Goal: Task Accomplishment & Management: Use online tool/utility

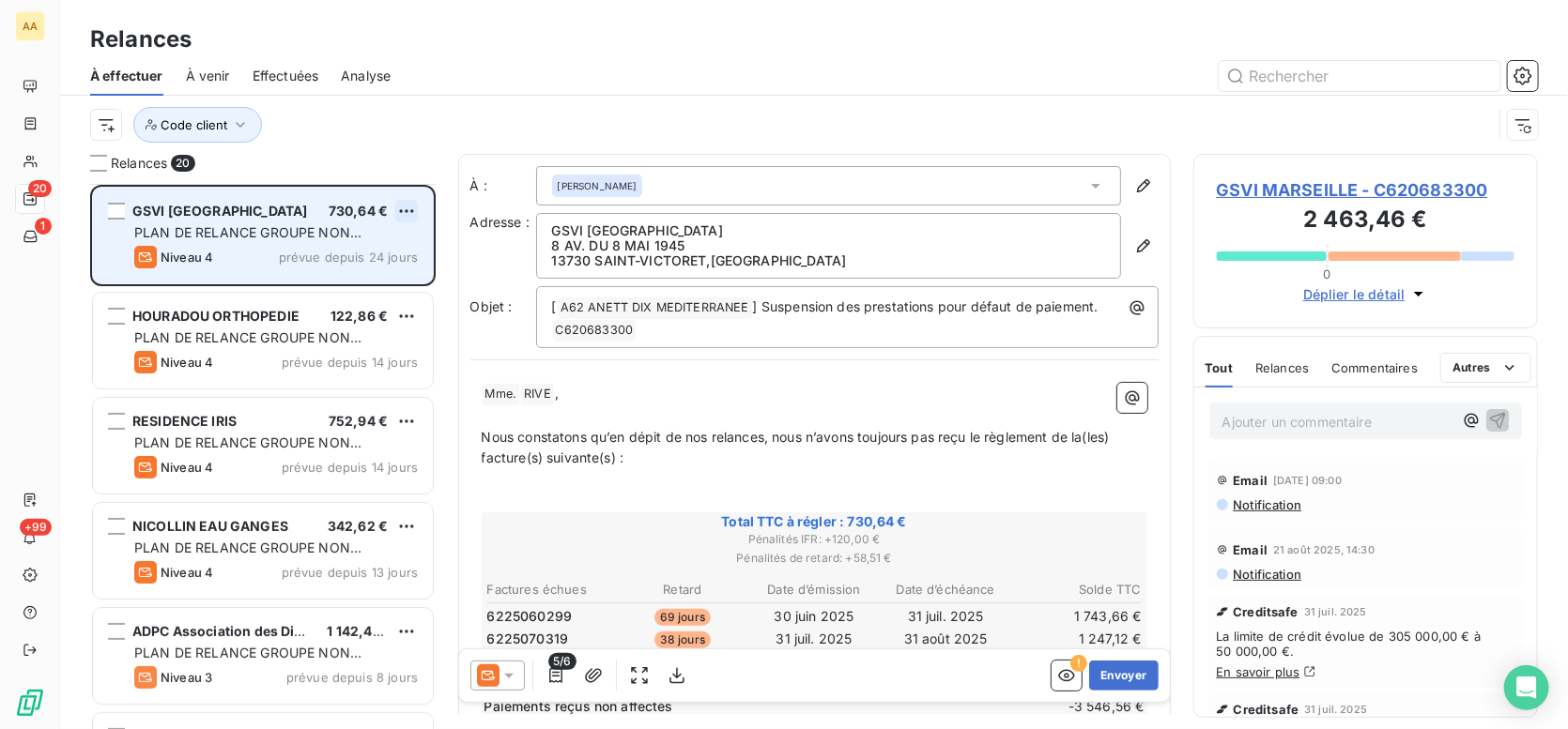
click at [403, 204] on html "AA 20 1 +99 Relances À effectuer À venir Effectuées Analyse Code client Relance…" at bounding box center [784, 364] width 1568 height 729
drag, startPoint x: 344, startPoint y: 284, endPoint x: 380, endPoint y: 253, distance: 47.5
select select "9"
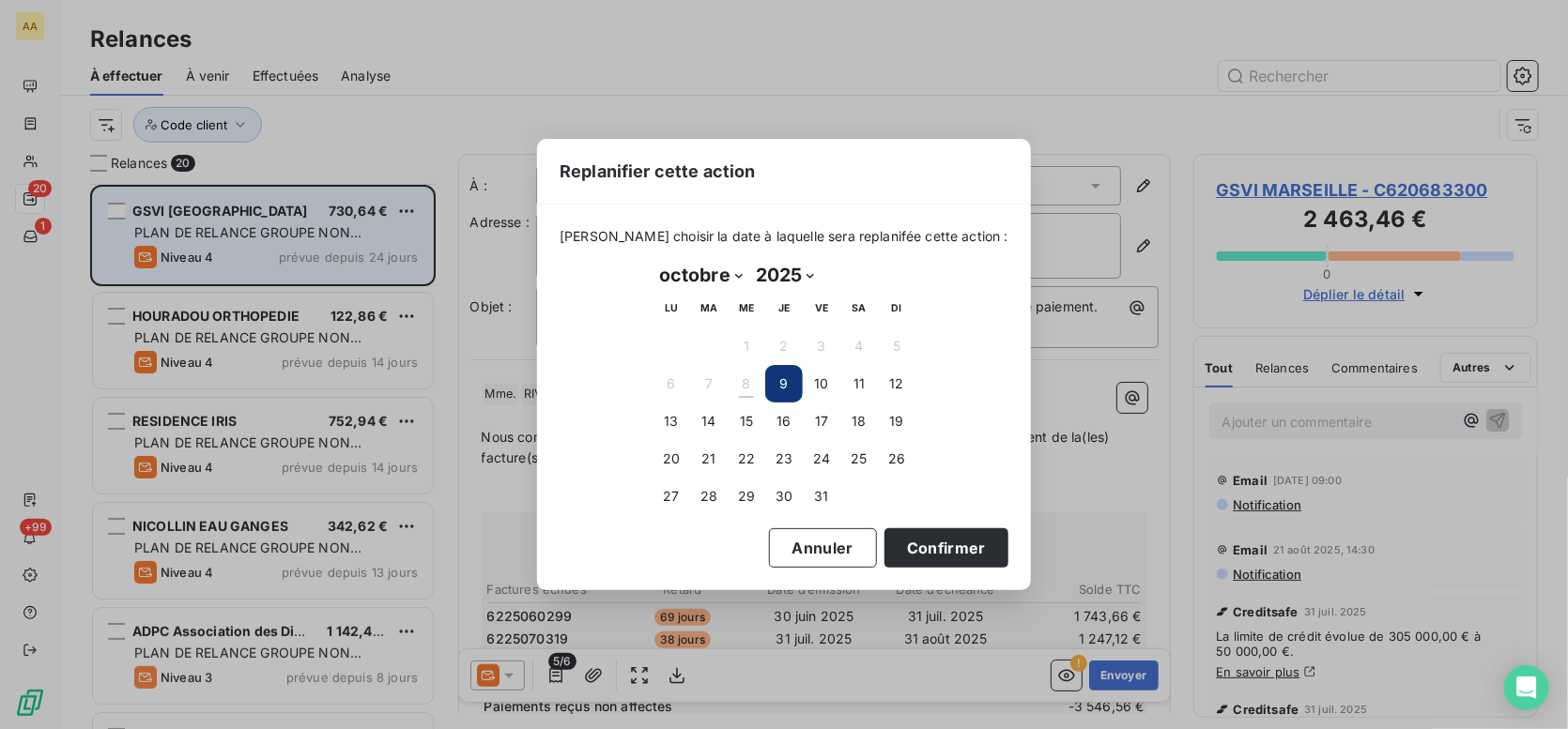
click at [380, 253] on div "Replanifier cette action [PERSON_NAME] choisir la date à laquelle sera replanif…" at bounding box center [784, 364] width 1568 height 729
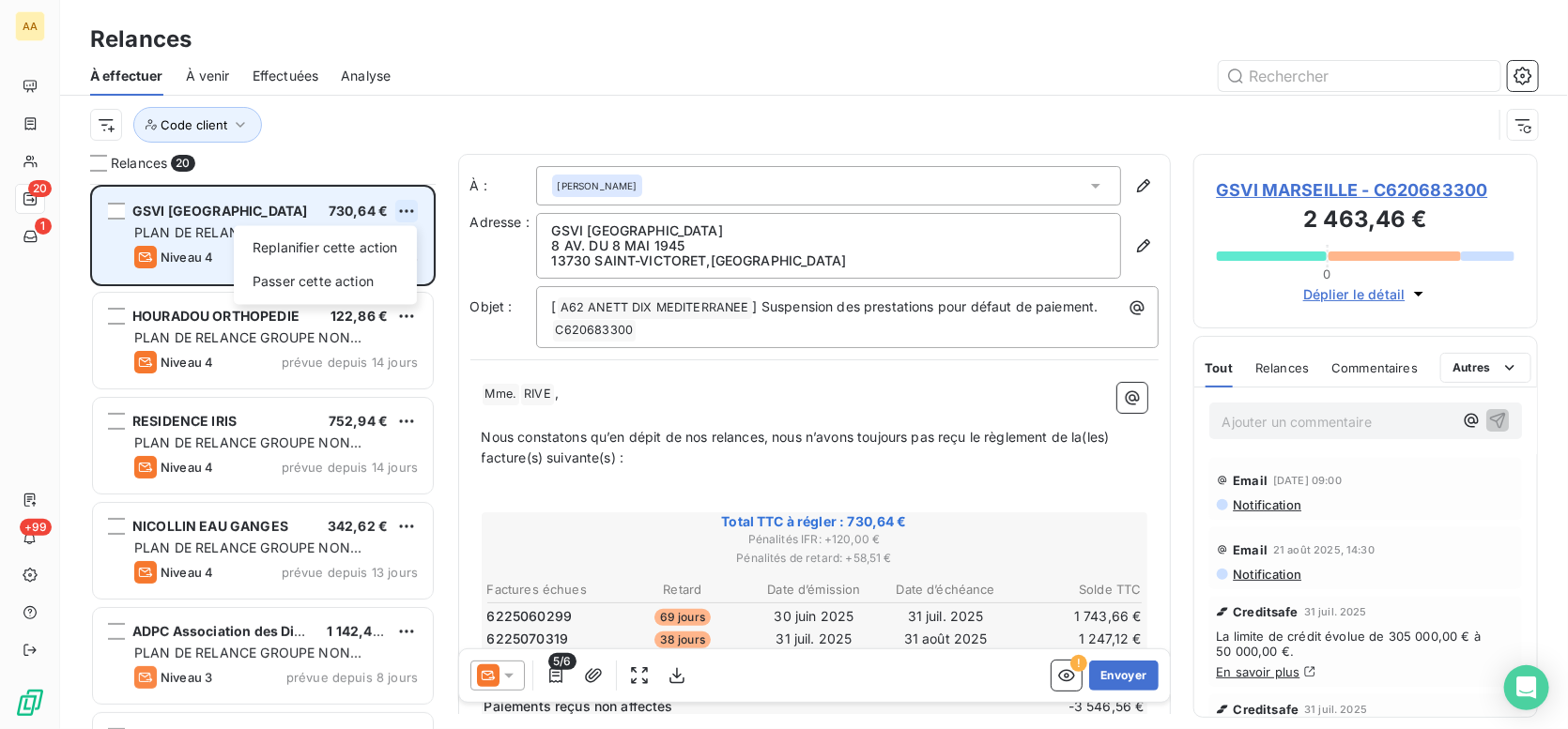
click at [406, 206] on html "AA 20 1 +99 Relances À effectuer À venir Effectuées Analyse Code client Relance…" at bounding box center [784, 364] width 1568 height 729
click at [366, 248] on div "Replanifier cette action" at bounding box center [325, 248] width 168 height 30
select select "9"
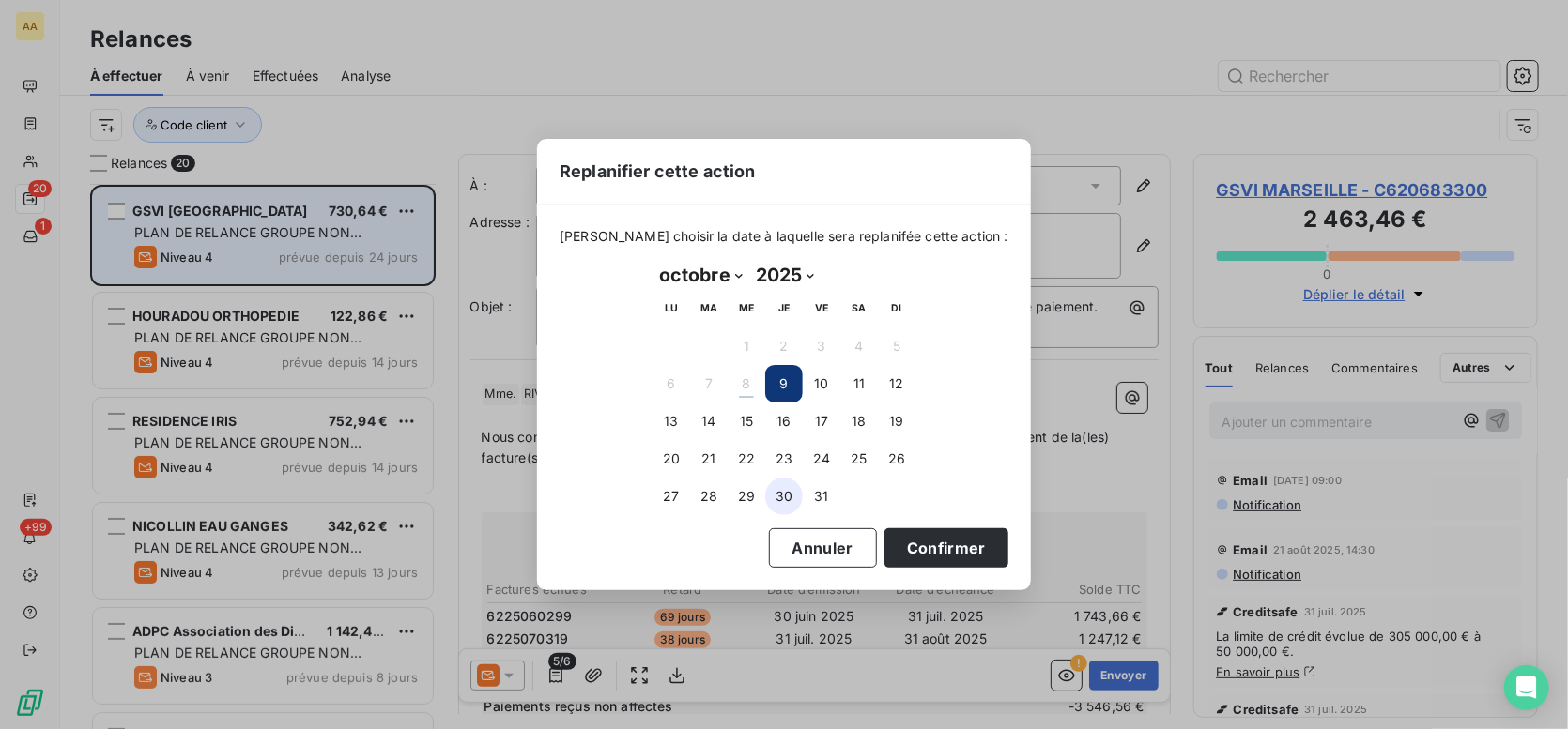
click at [773, 493] on button "30" at bounding box center [784, 497] width 38 height 38
drag, startPoint x: 889, startPoint y: 560, endPoint x: 876, endPoint y: 550, distance: 16.4
click at [889, 559] on button "Confirmer" at bounding box center [946, 549] width 124 height 40
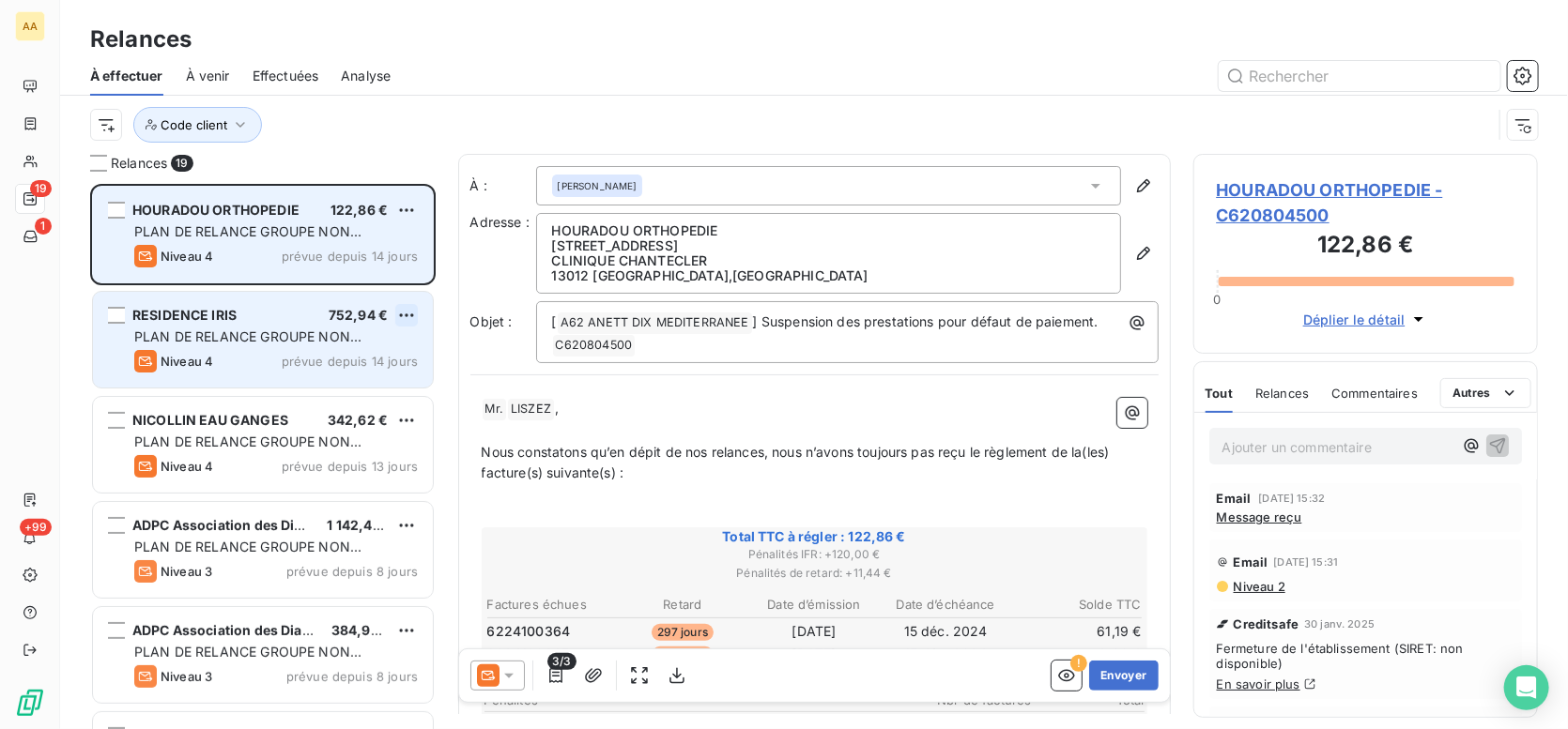
scroll to position [532, 332]
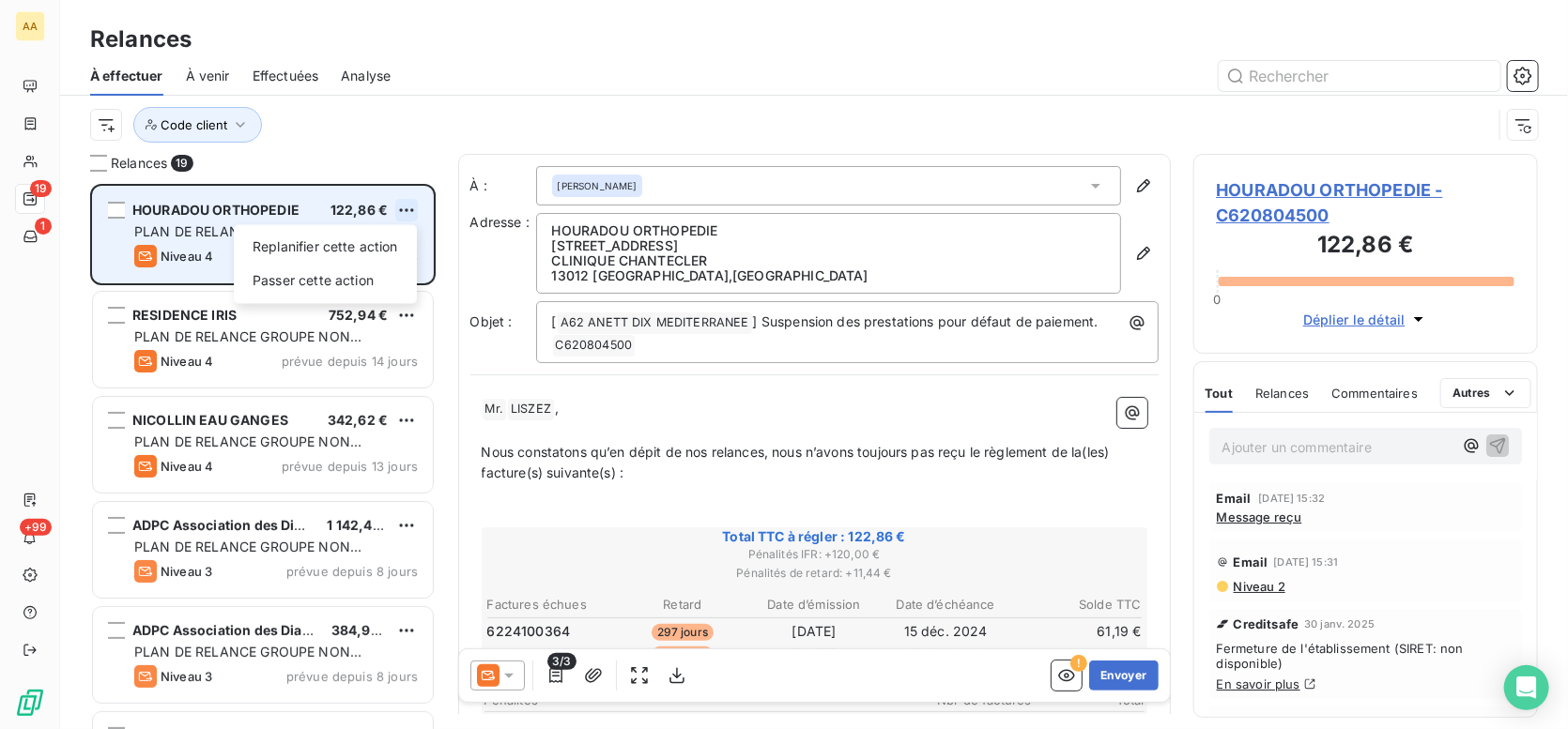
click at [411, 211] on html "AA 19 1 +99 Relances À effectuer À venir Effectuées Analyse Code client Relance…" at bounding box center [784, 364] width 1568 height 729
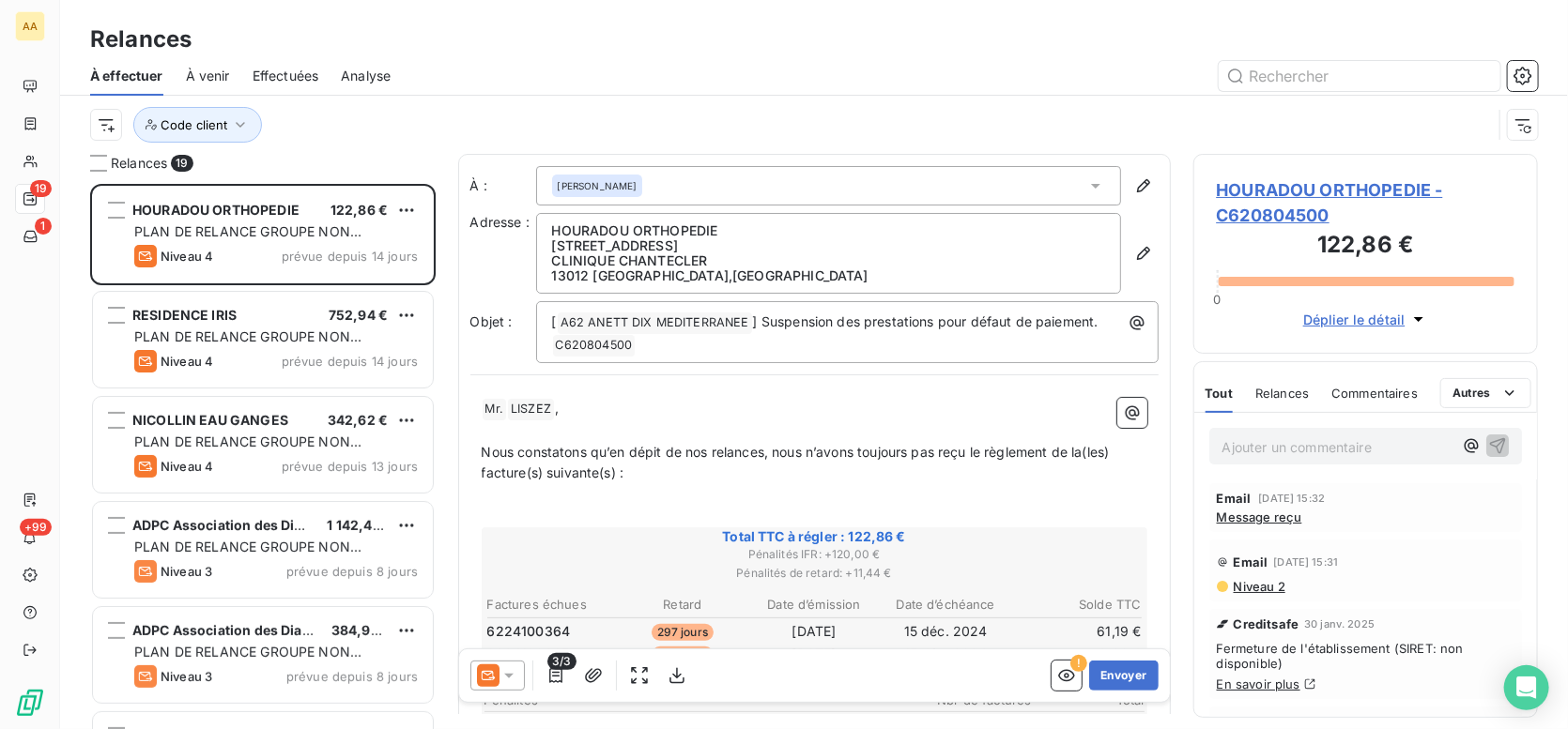
click at [401, 211] on html "AA 19 1 +99 Relances À effectuer À venir Effectuées Analyse Code client Relance…" at bounding box center [784, 364] width 1568 height 729
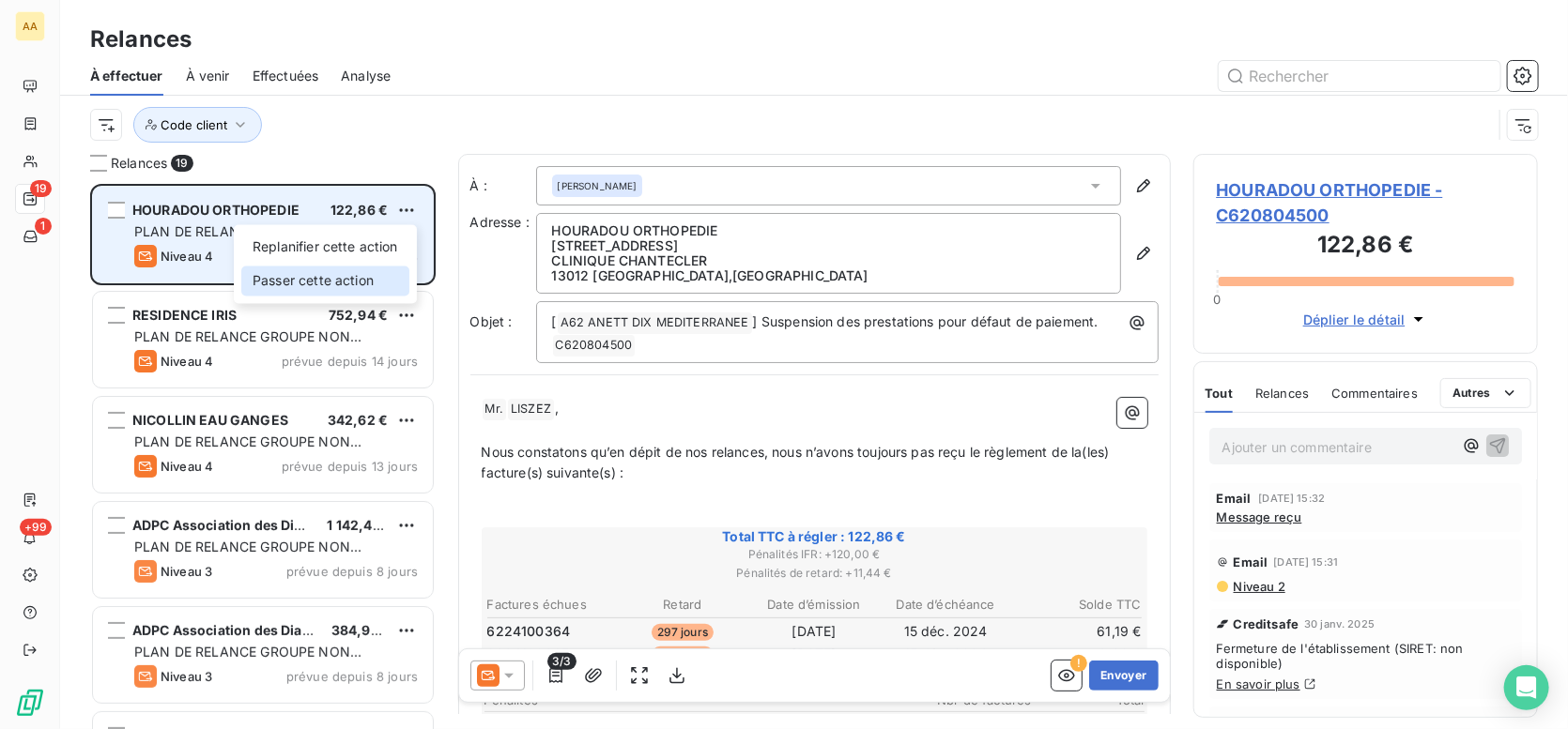
click at [337, 276] on div "Passer cette action" at bounding box center [325, 281] width 168 height 30
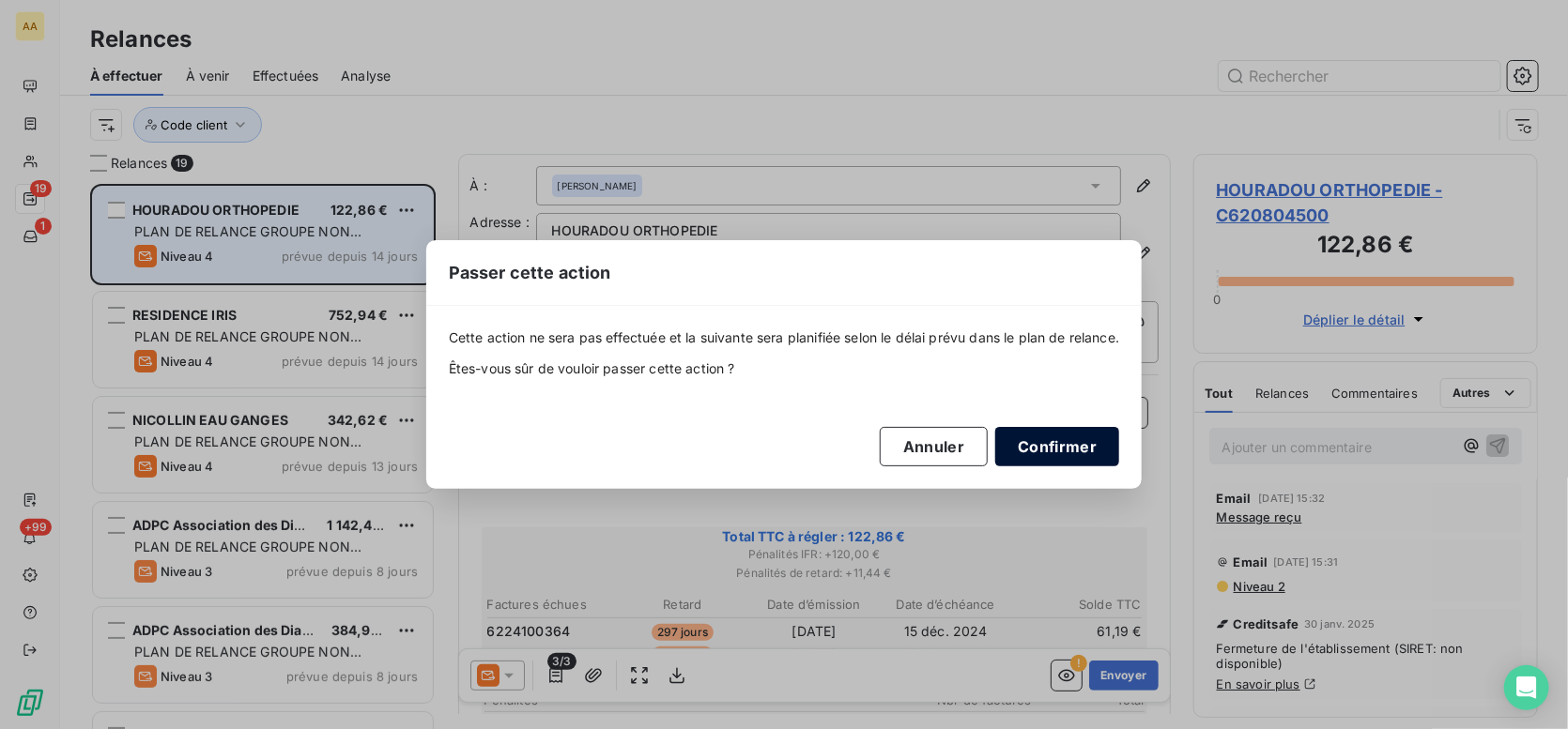
click at [1064, 450] on button "Confirmer" at bounding box center [1057, 447] width 124 height 40
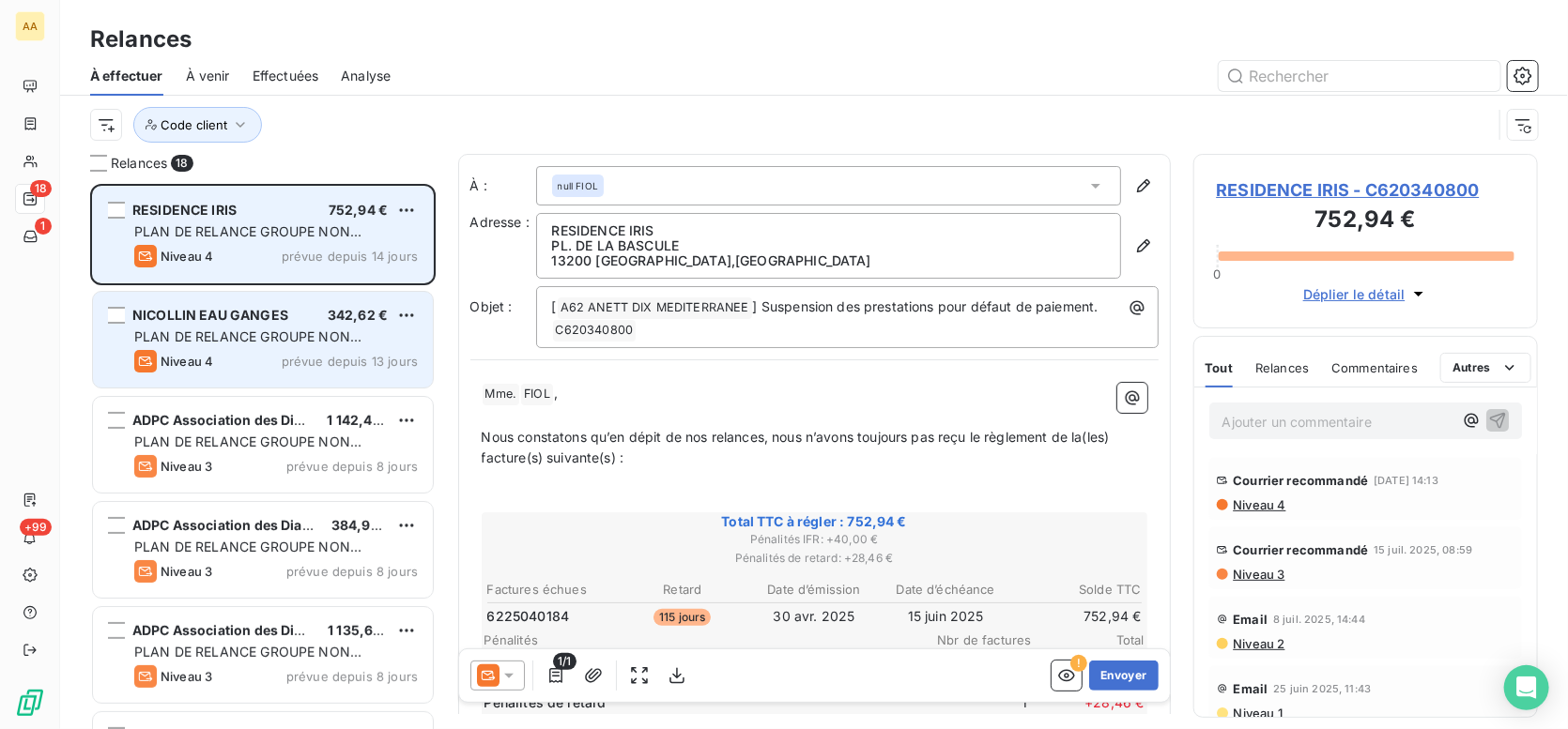
click at [313, 336] on span "PLAN DE RELANCE GROUPE NON AUTOMATIQUE" at bounding box center [248, 346] width 227 height 35
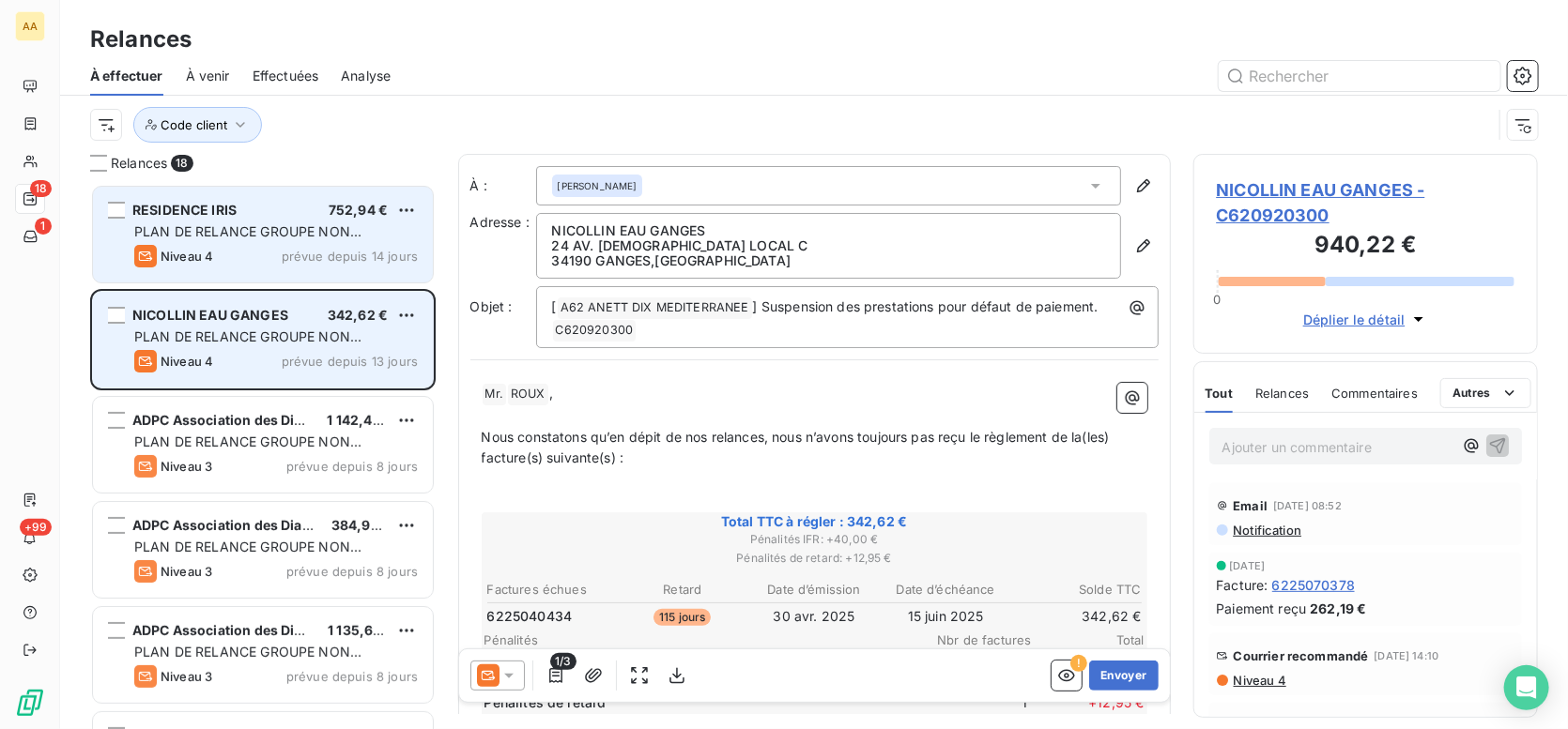
click at [262, 378] on div "NICOLLIN EAU GANGES 342,62 € PLAN DE RELANCE GROUPE NON AUTOMATIQUE Niveau 4 pr…" at bounding box center [262, 340] width 340 height 96
click at [270, 339] on span "PLAN DE RELANCE GROUPE NON AUTOMATIQUE" at bounding box center [248, 346] width 227 height 35
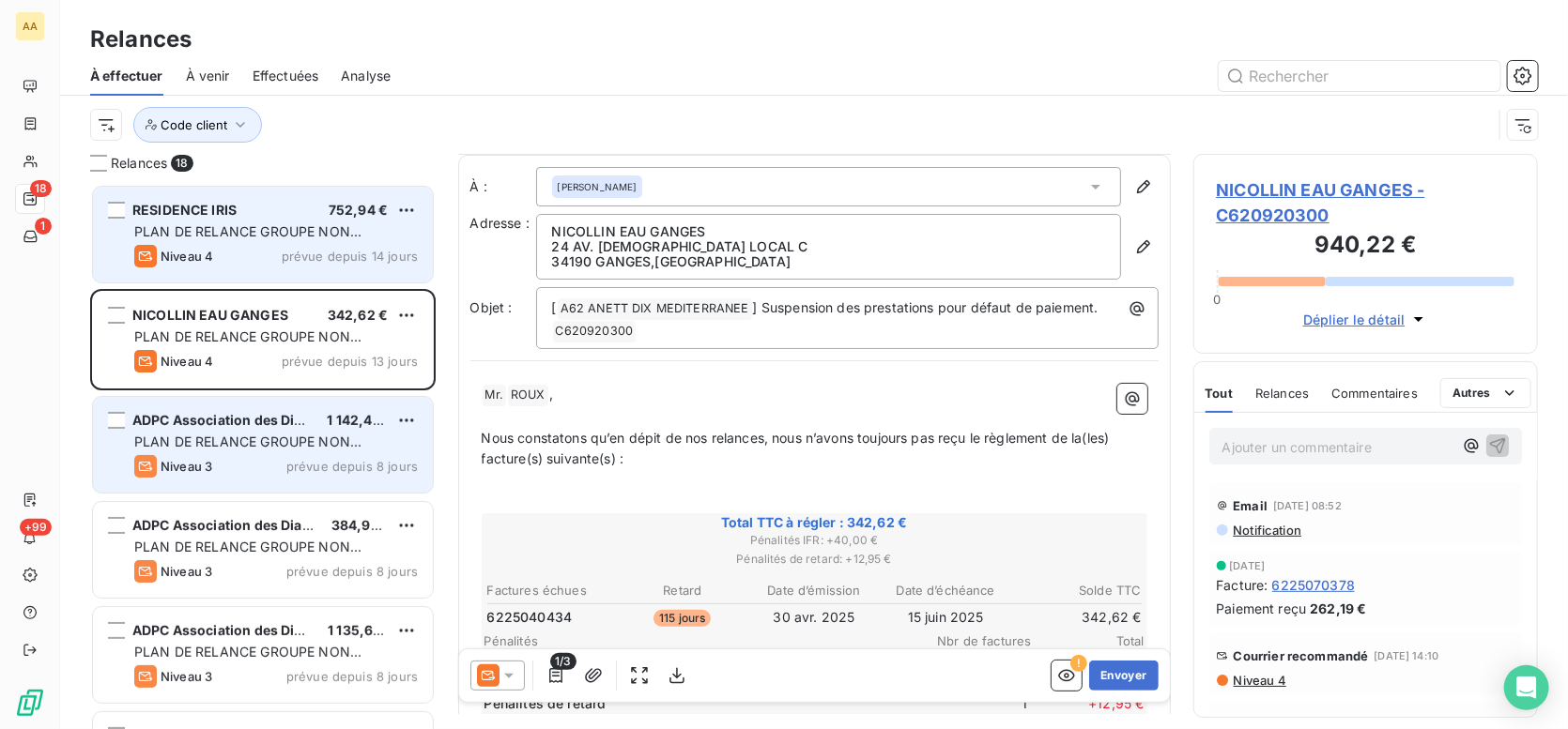
click at [199, 428] on div "ADPC Association des Dialyss" at bounding box center [222, 420] width 179 height 19
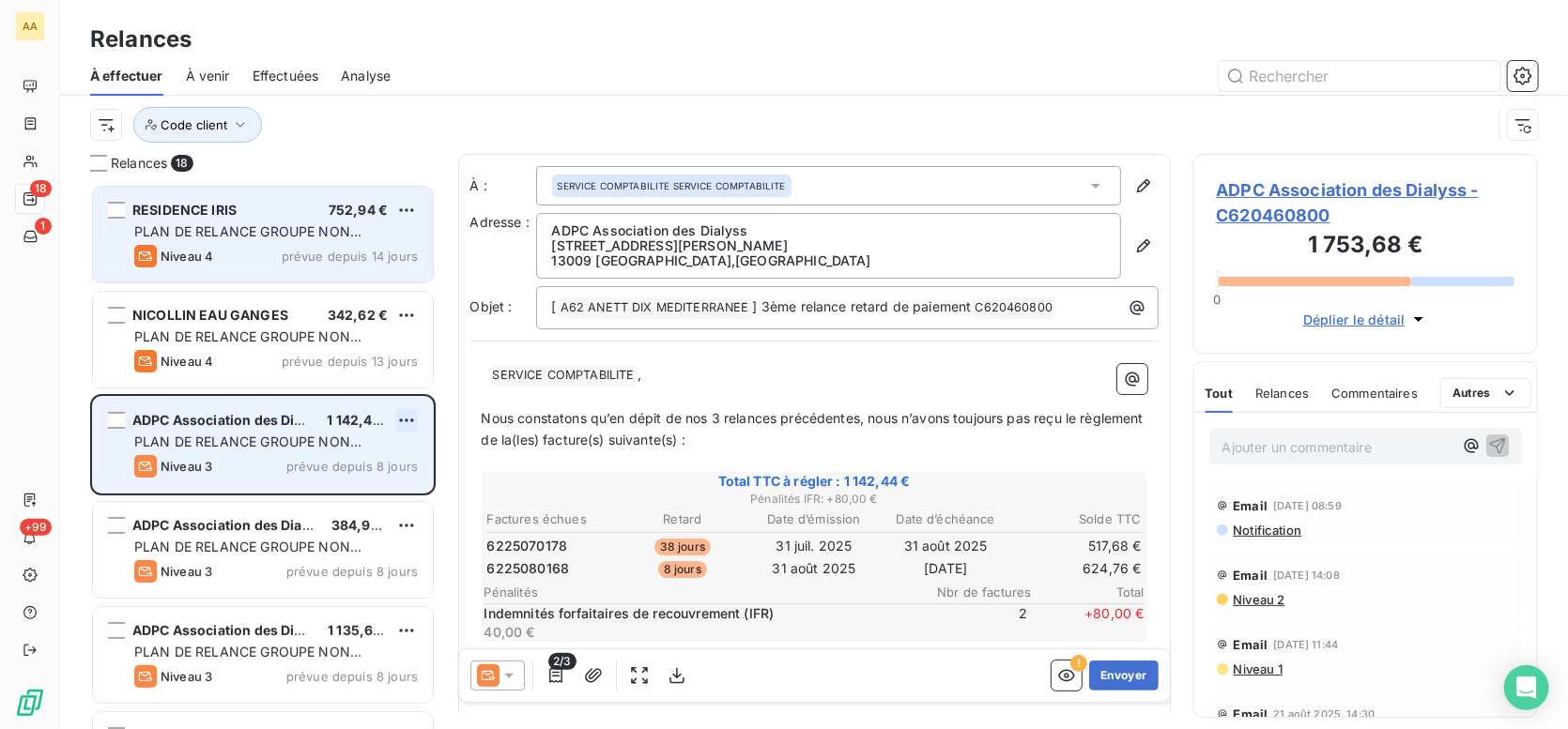
click at [401, 420] on html "AA 18 1 +99 Relances À effectuer À venir Effectuées Analyse Code client Relance…" at bounding box center [784, 364] width 1568 height 729
click at [350, 492] on div "Passer cette action" at bounding box center [325, 492] width 168 height 30
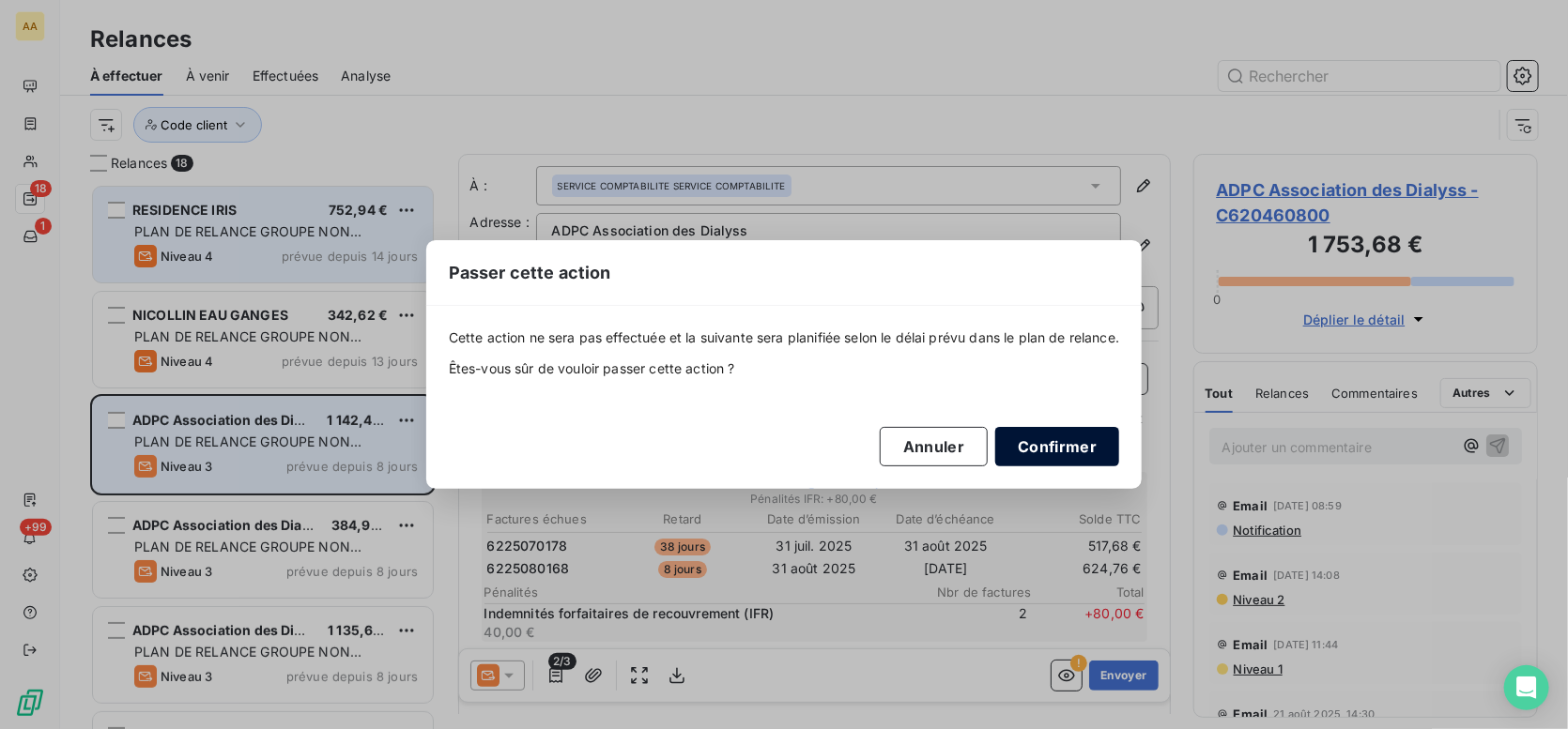
click at [1037, 438] on button "Confirmer" at bounding box center [1057, 447] width 124 height 40
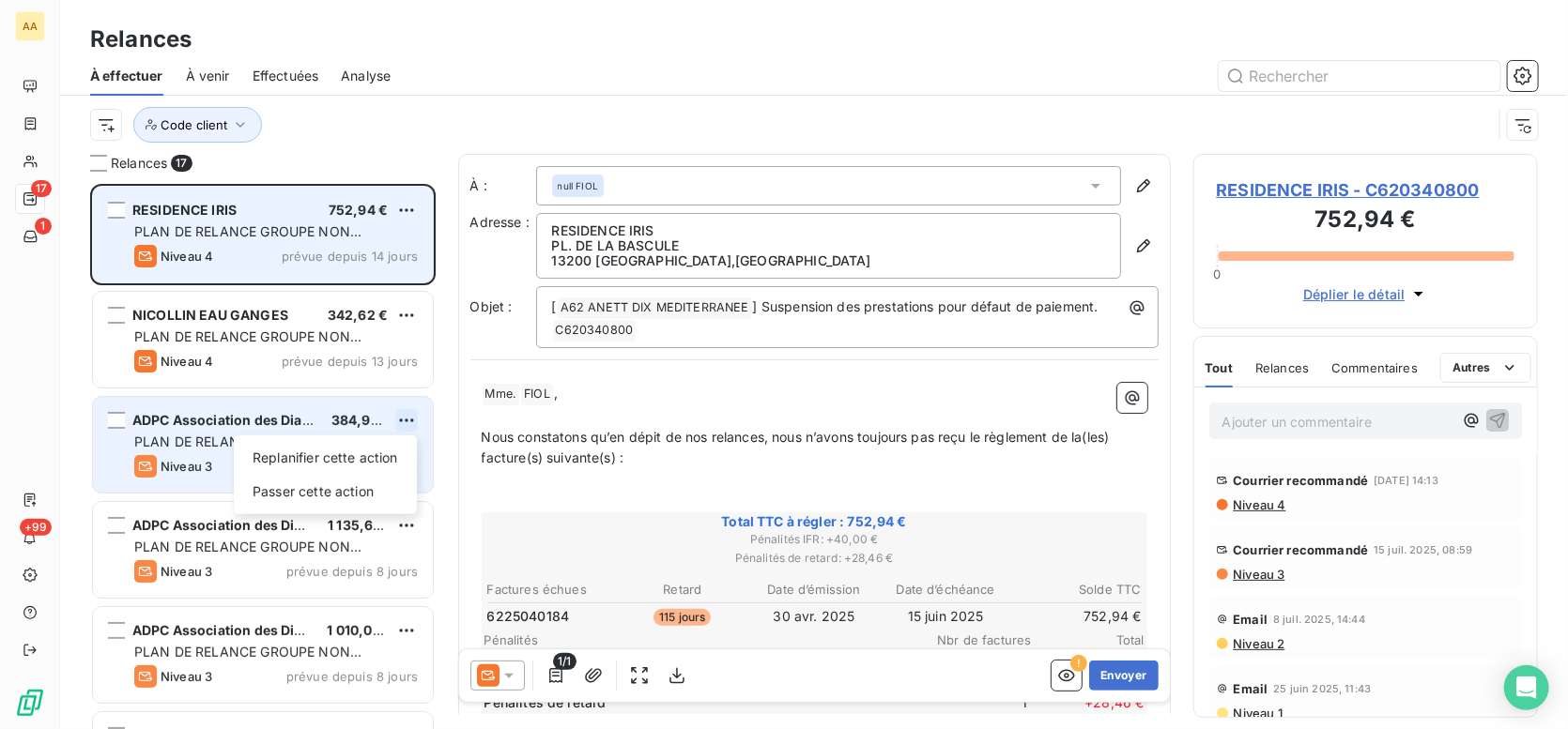
click at [402, 417] on html "AA 17 1 +99 Relances À effectuer À venir Effectuées Analyse Code client Relance…" at bounding box center [784, 364] width 1568 height 729
click at [338, 490] on div "Passer cette action" at bounding box center [325, 492] width 168 height 30
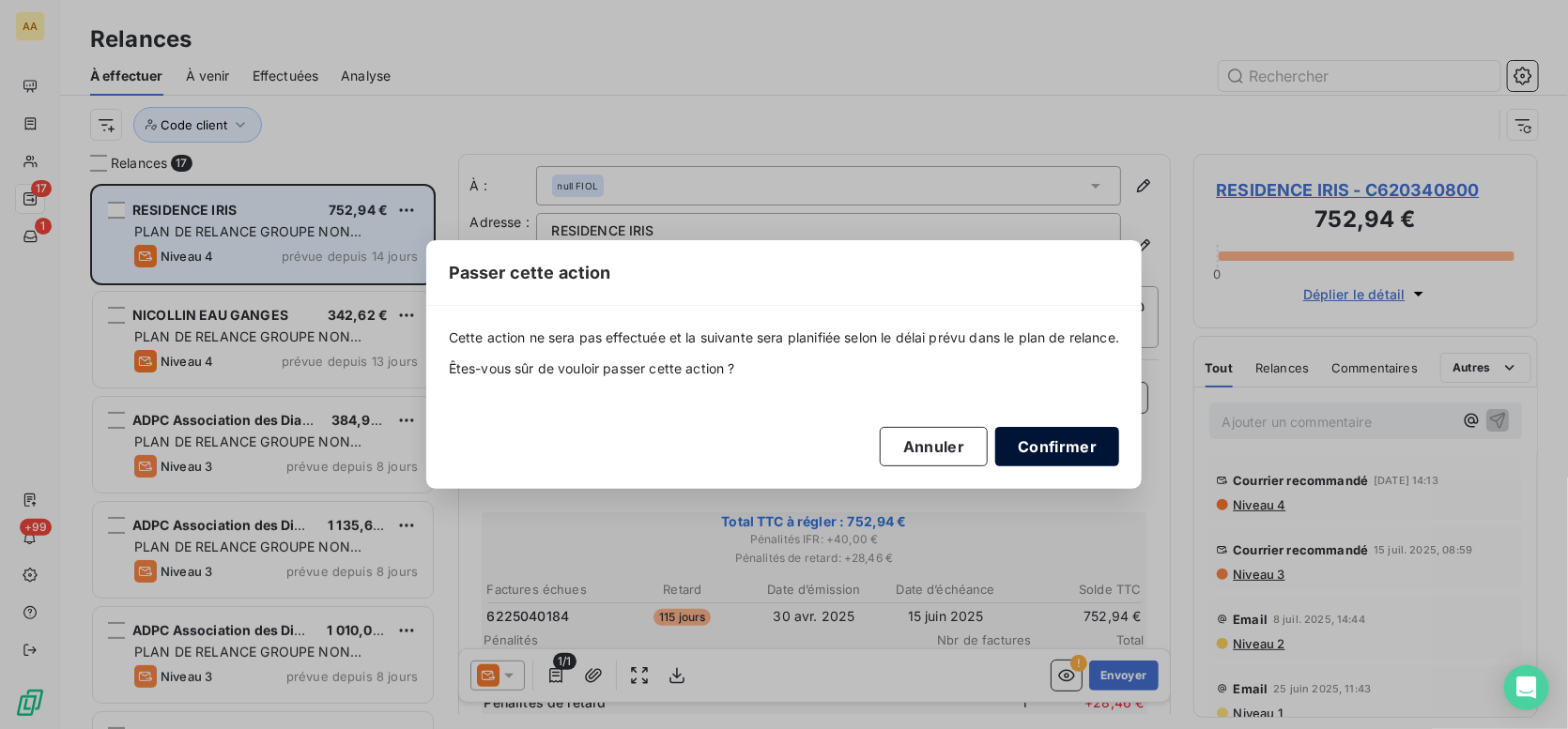
click at [1093, 450] on button "Confirmer" at bounding box center [1057, 447] width 124 height 40
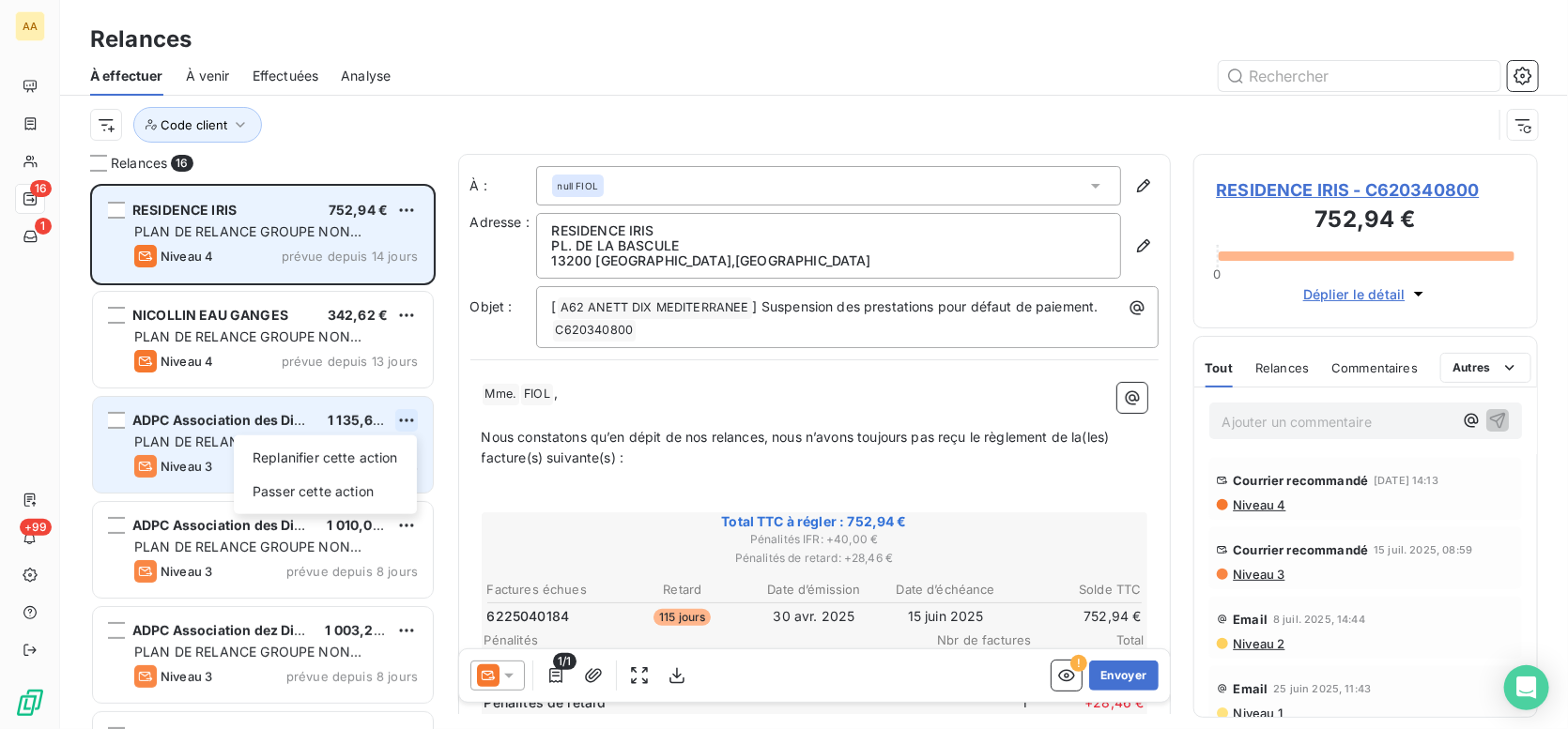
click at [413, 419] on html "AA 16 1 +99 Relances À effectuer À venir Effectuées Analyse Code client Relance…" at bounding box center [784, 364] width 1568 height 729
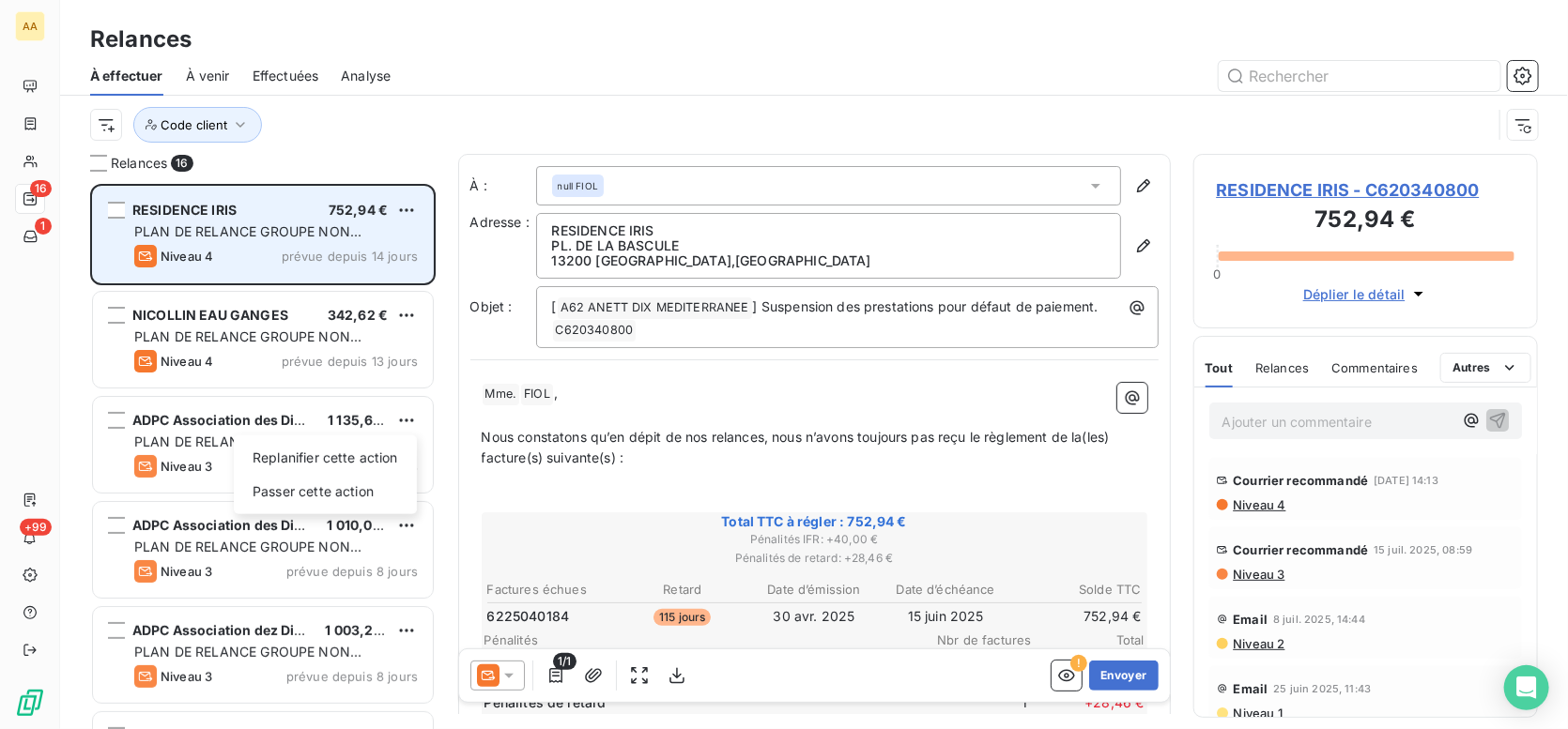
click at [406, 419] on html "AA 16 1 +99 Relances À effectuer À venir Effectuées Analyse Code client Relance…" at bounding box center [784, 364] width 1568 height 729
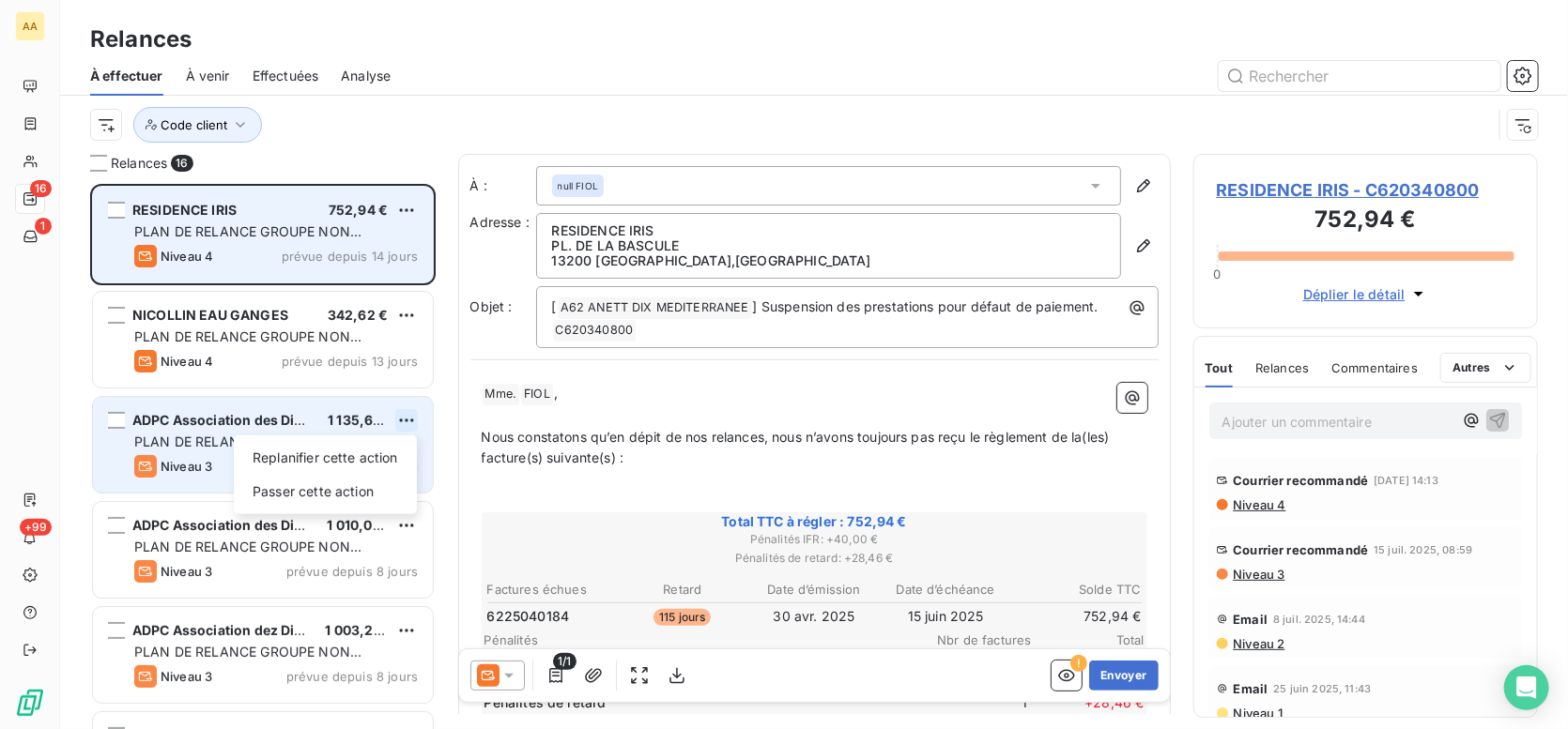
click at [399, 413] on html "AA 16 1 +99 Relances À effectuer À venir Effectuées Analyse Code client Relance…" at bounding box center [784, 364] width 1568 height 729
click at [340, 483] on div "Passer cette action" at bounding box center [325, 492] width 168 height 30
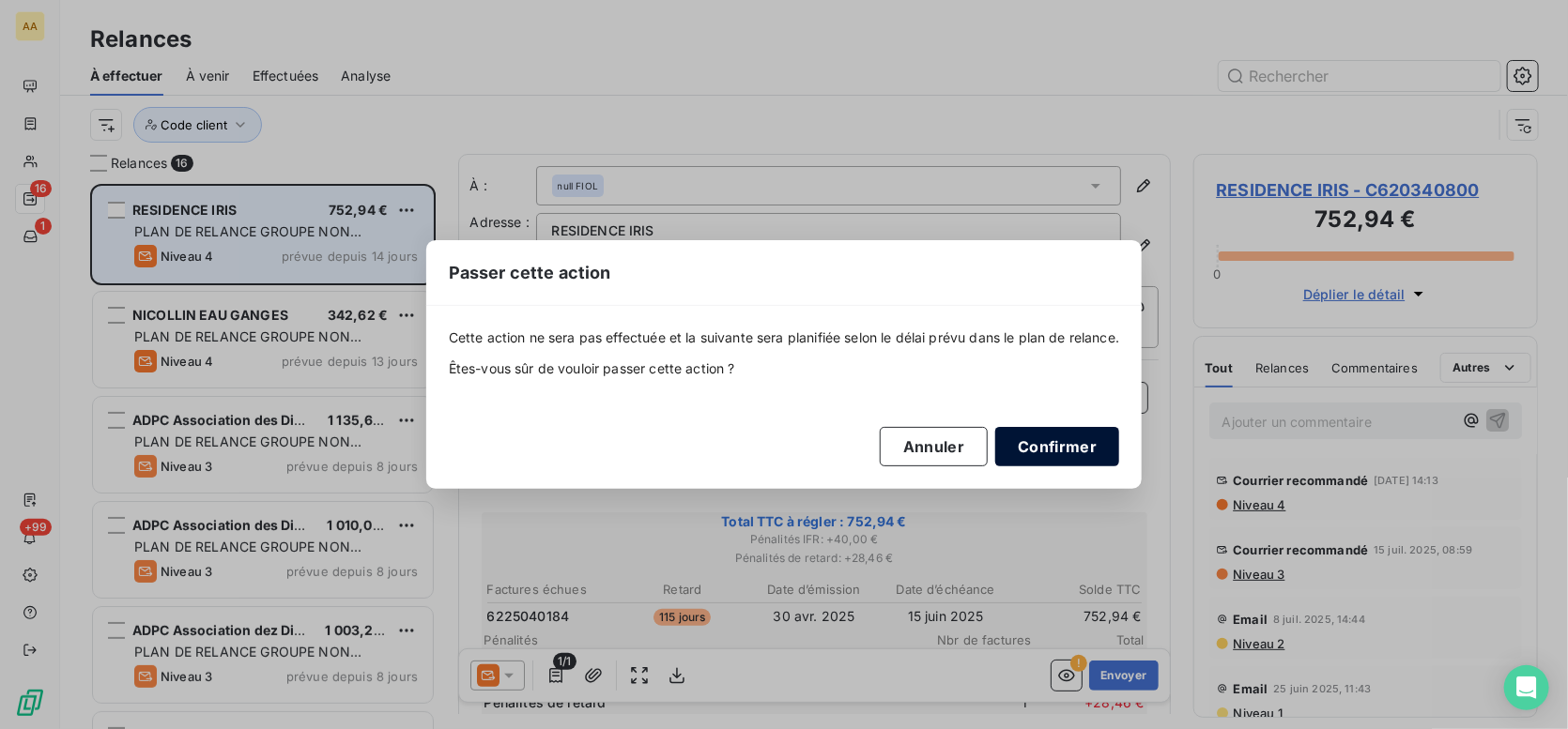
click at [1062, 435] on button "Confirmer" at bounding box center [1057, 447] width 124 height 40
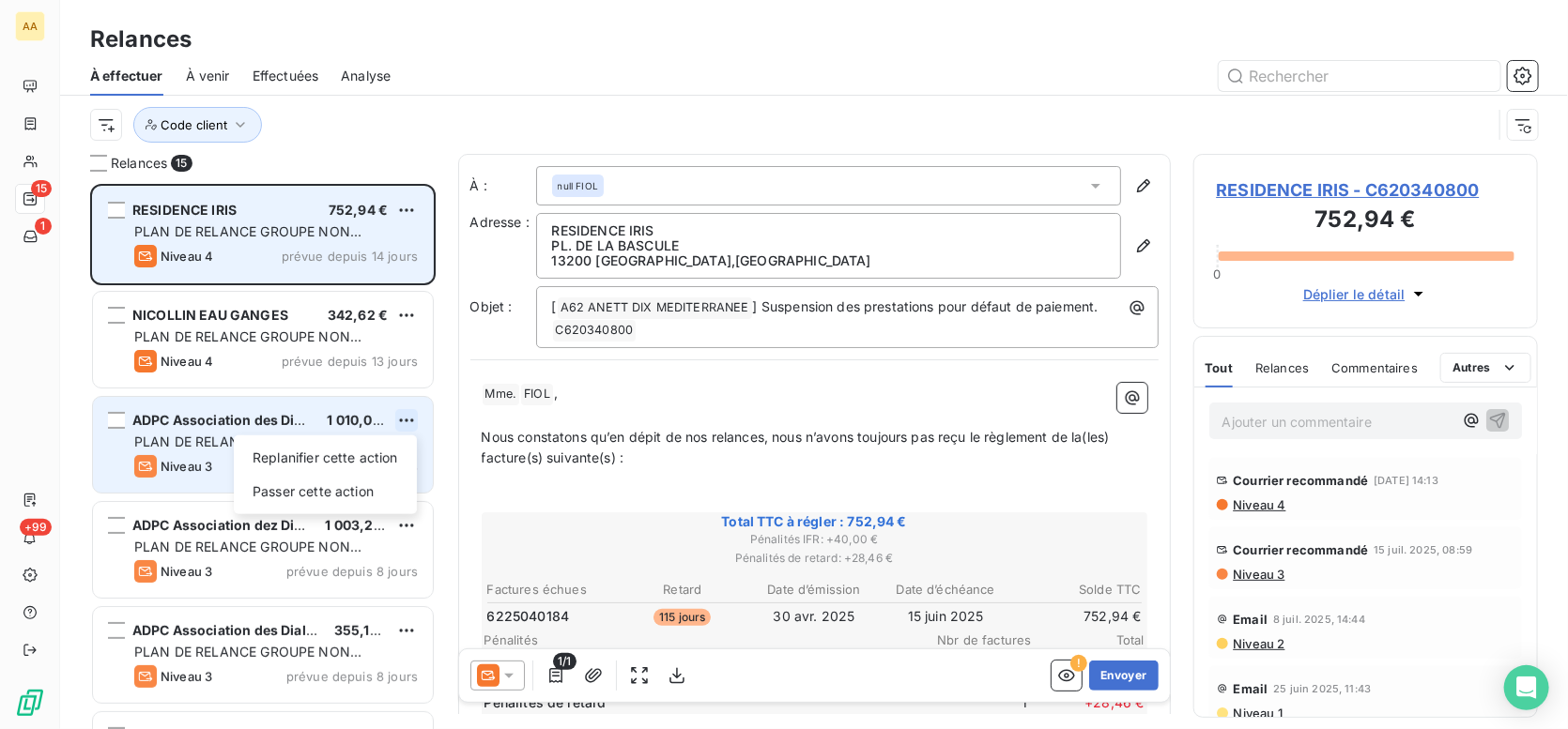
click at [407, 423] on html "AA 15 1 +99 Relances À effectuer À venir Effectuées Analyse Code client Relance…" at bounding box center [784, 364] width 1568 height 729
click at [368, 488] on div "Passer cette action" at bounding box center [325, 492] width 168 height 30
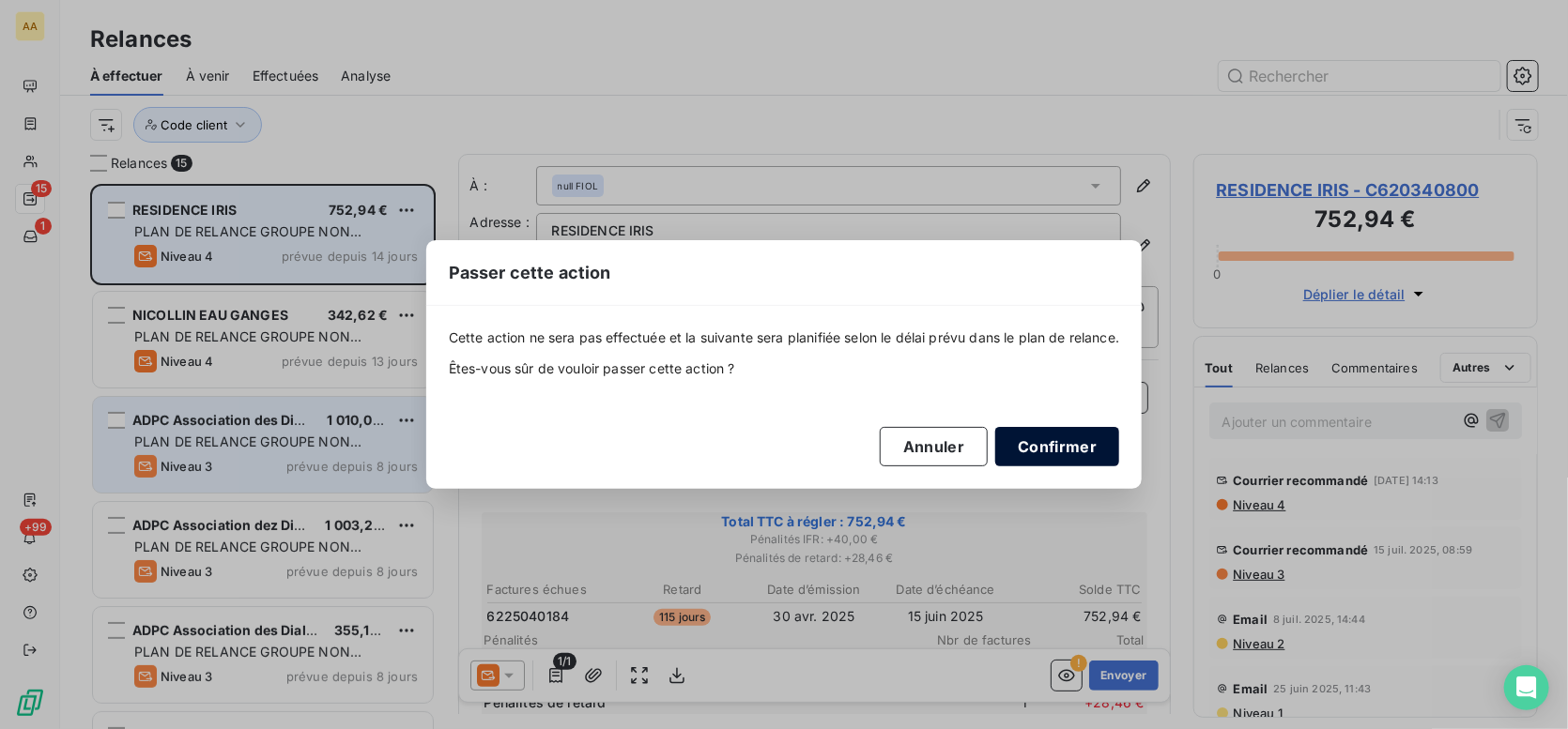
click at [1096, 451] on button "Confirmer" at bounding box center [1057, 447] width 124 height 40
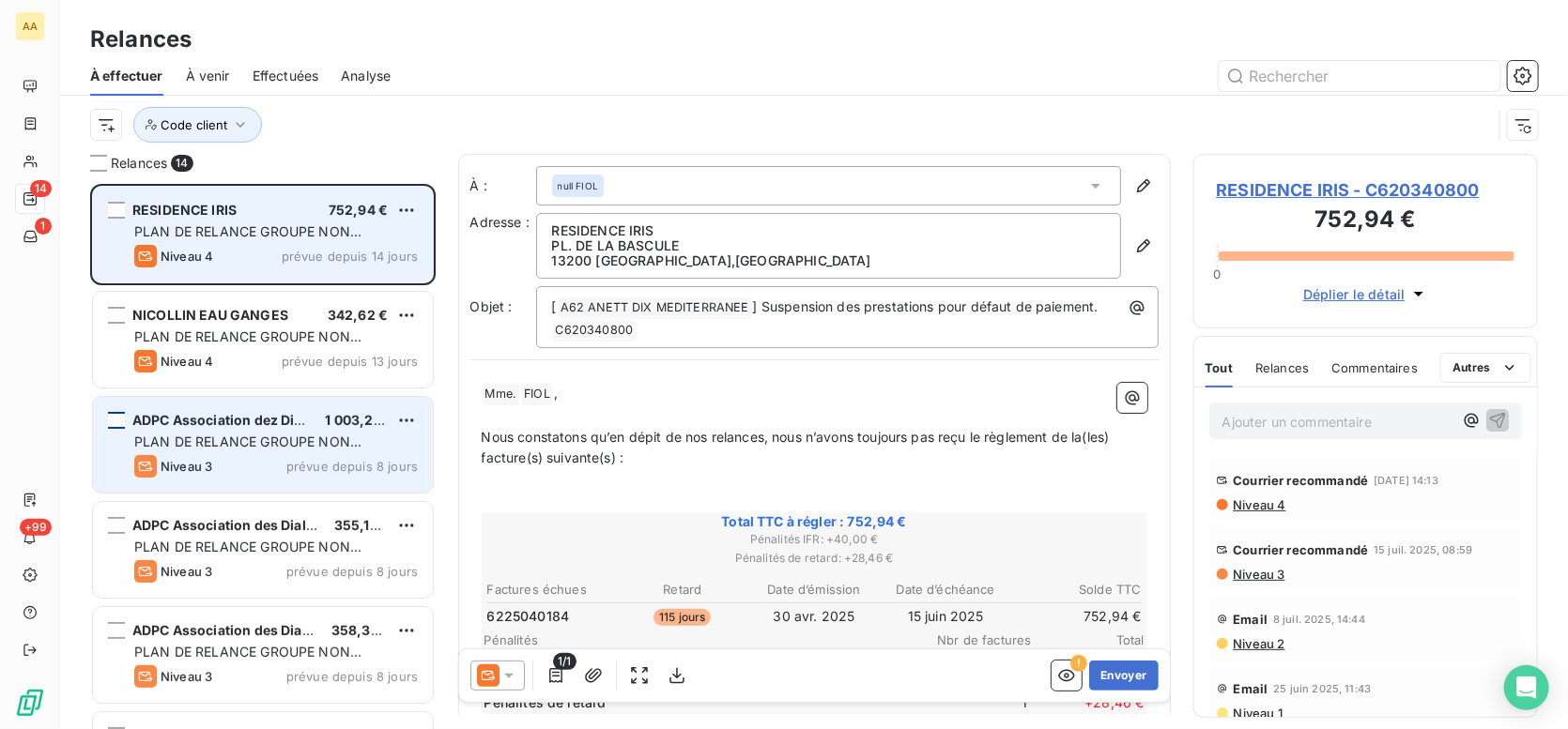
click at [121, 422] on div "grid" at bounding box center [116, 420] width 17 height 17
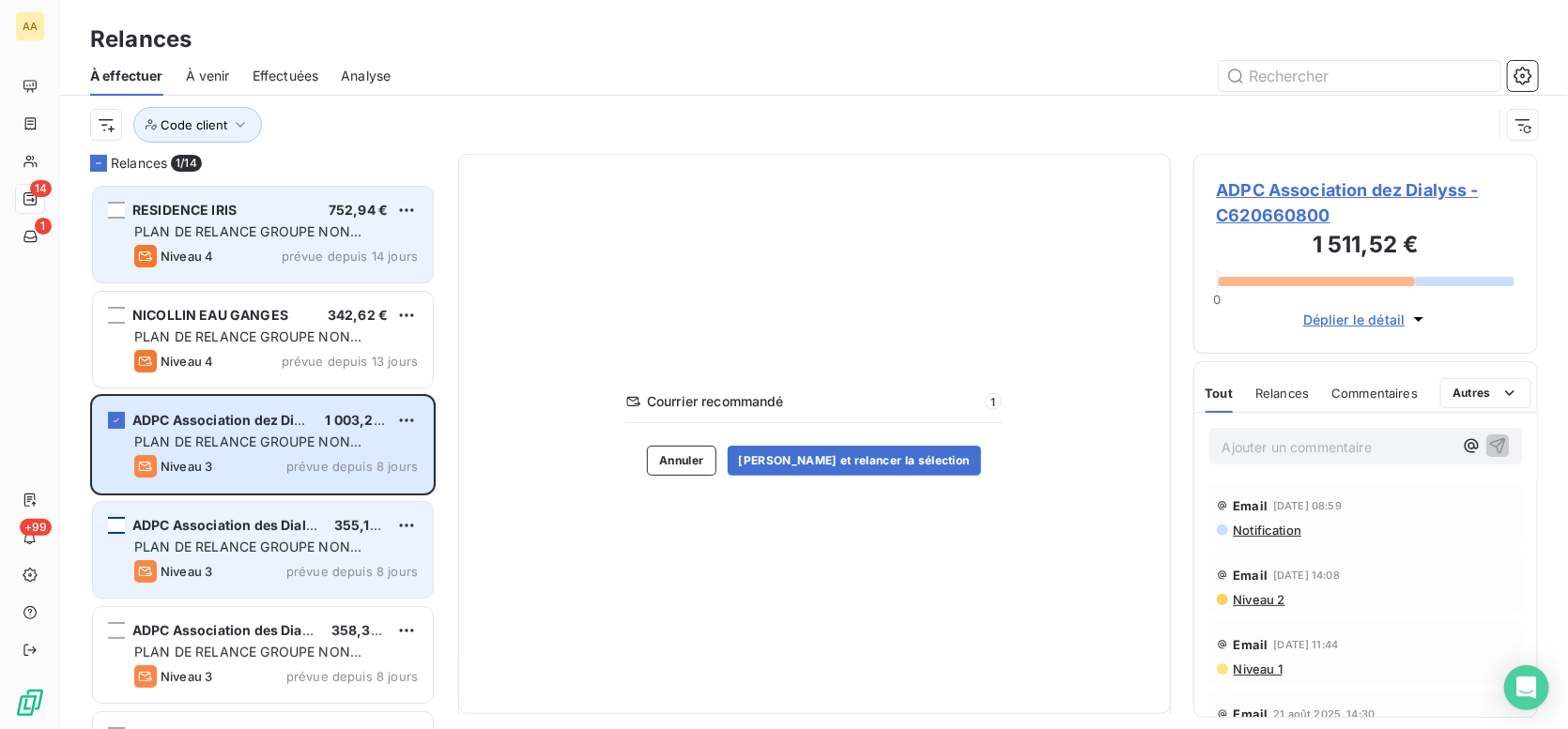
click at [117, 525] on div "grid" at bounding box center [116, 525] width 17 height 17
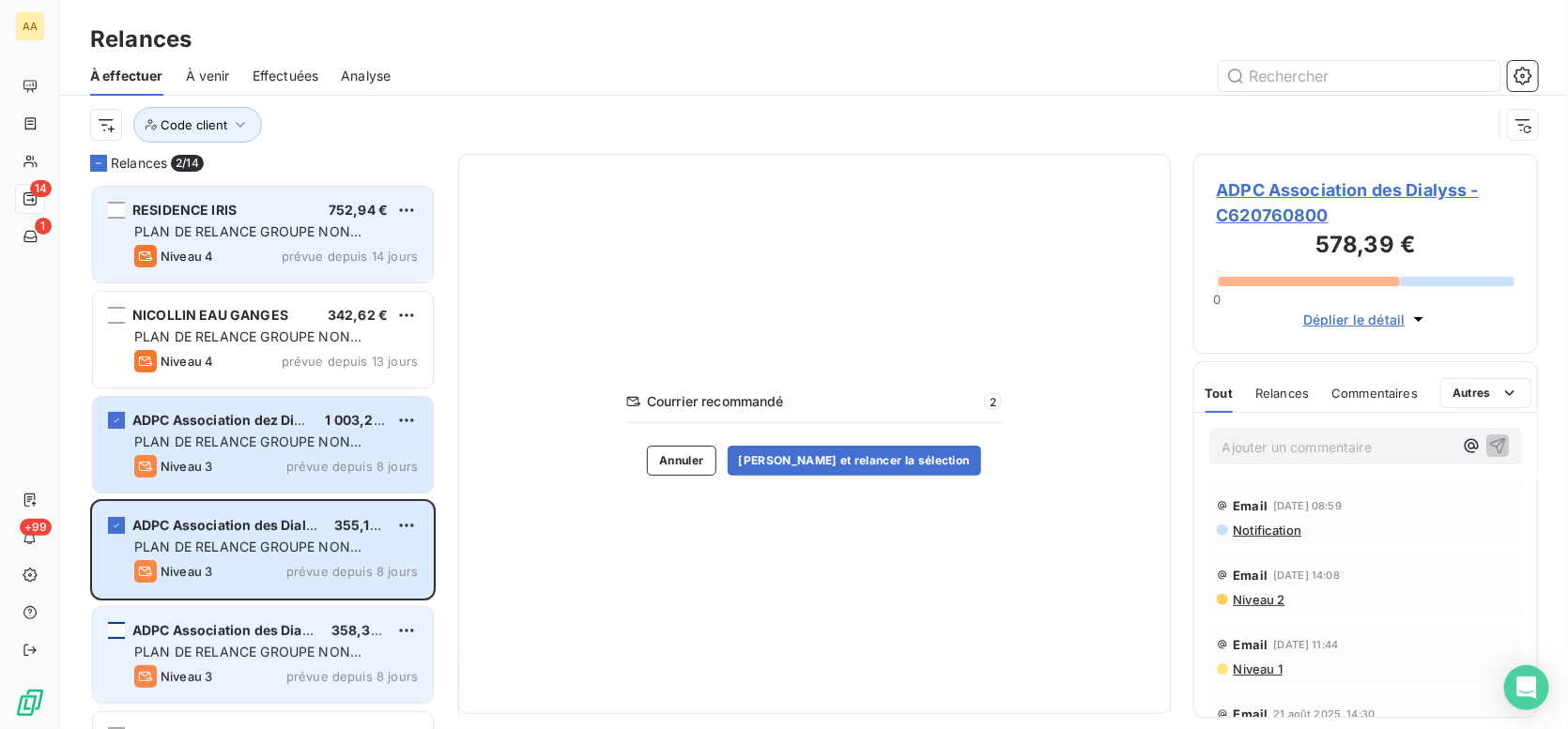
click at [123, 631] on div "grid" at bounding box center [116, 630] width 17 height 17
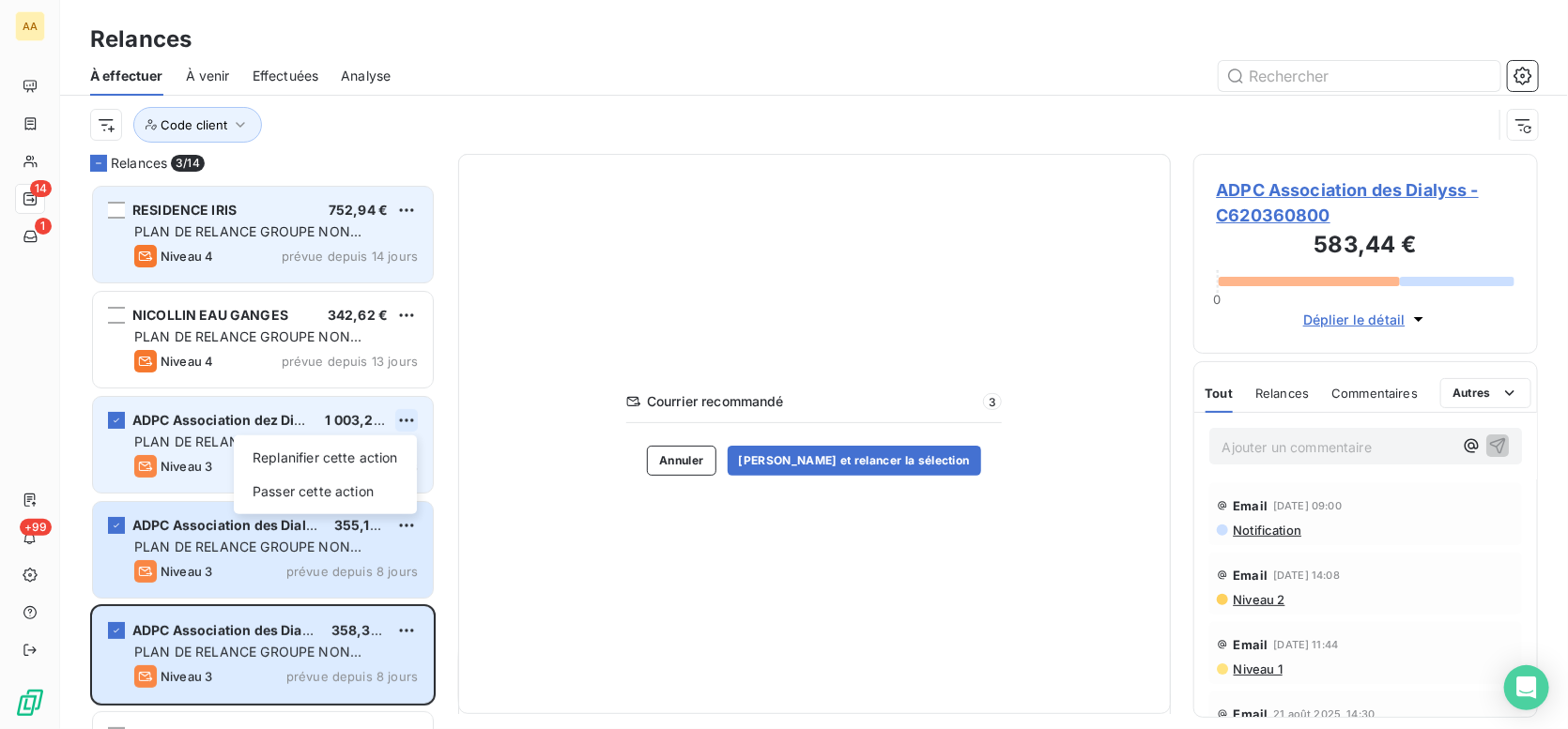
click at [404, 421] on html "AA 14 1 +99 Relances À effectuer À venir Effectuées Analyse Code client Relance…" at bounding box center [784, 364] width 1568 height 729
click at [375, 491] on div "Passer cette action" at bounding box center [325, 492] width 168 height 30
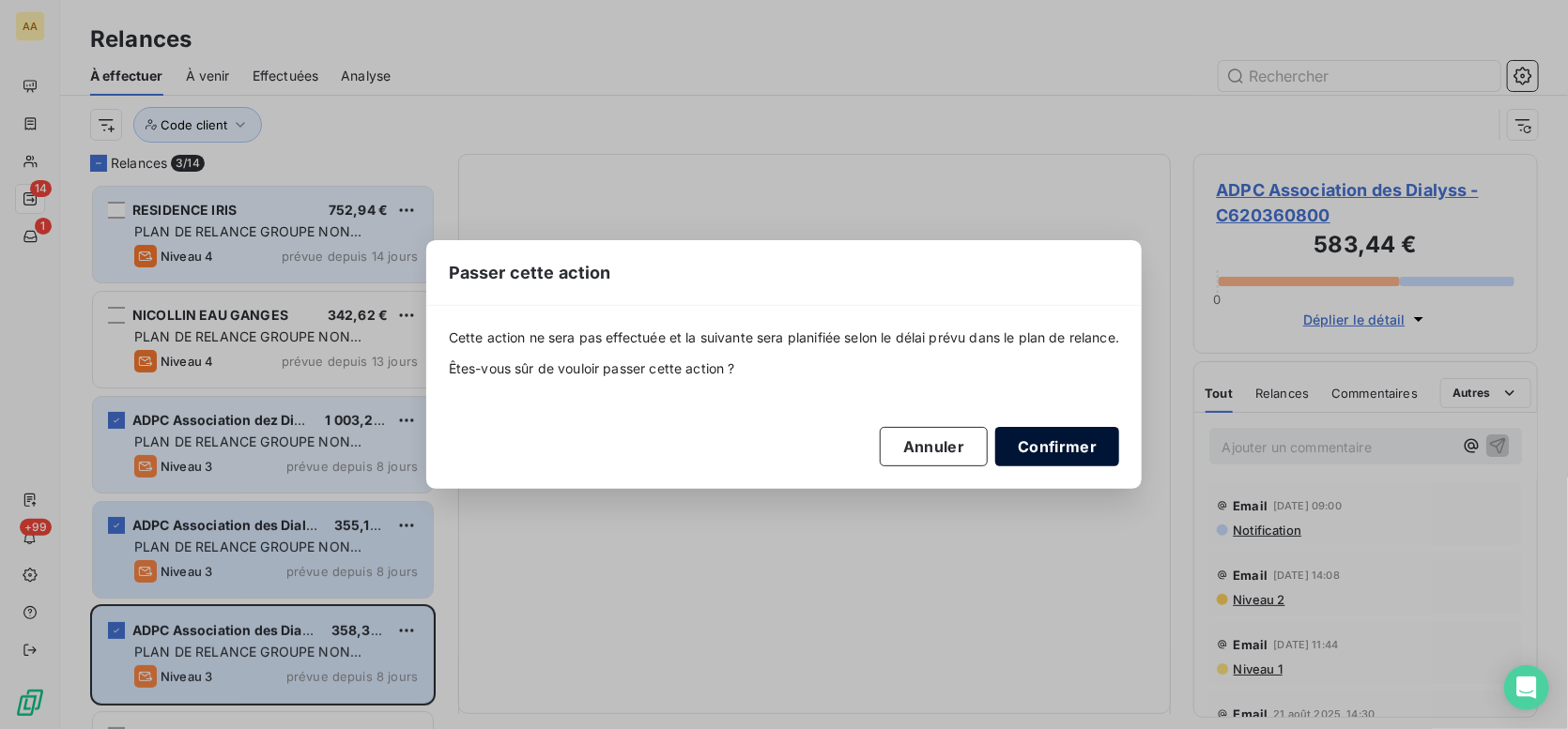
click at [1053, 452] on button "Confirmer" at bounding box center [1057, 447] width 124 height 40
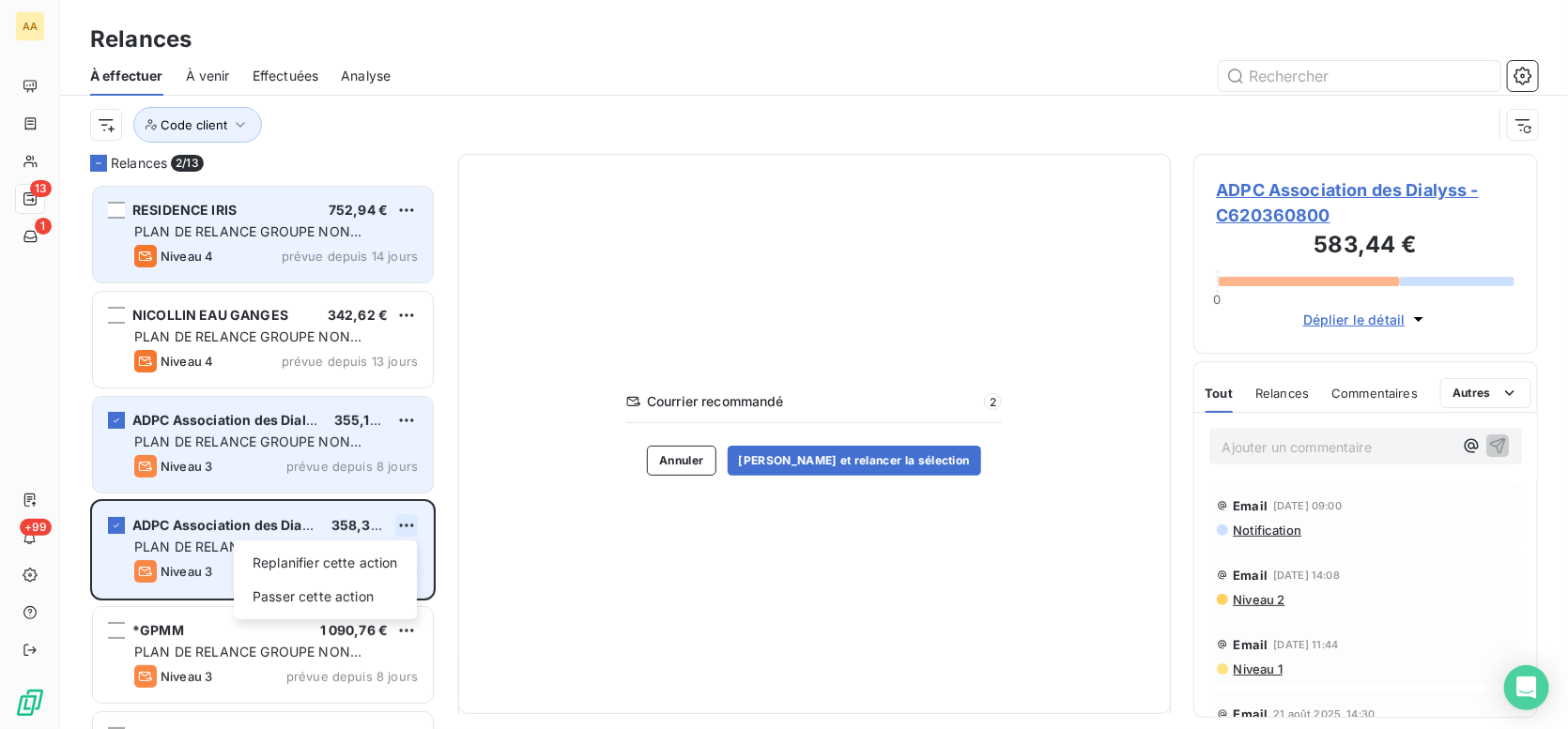
click at [408, 520] on html "AA 13 1 +99 Relances À effectuer À venir Effectuées Analyse Code client Relance…" at bounding box center [784, 364] width 1568 height 729
click at [329, 588] on div "Passer cette action" at bounding box center [325, 597] width 168 height 30
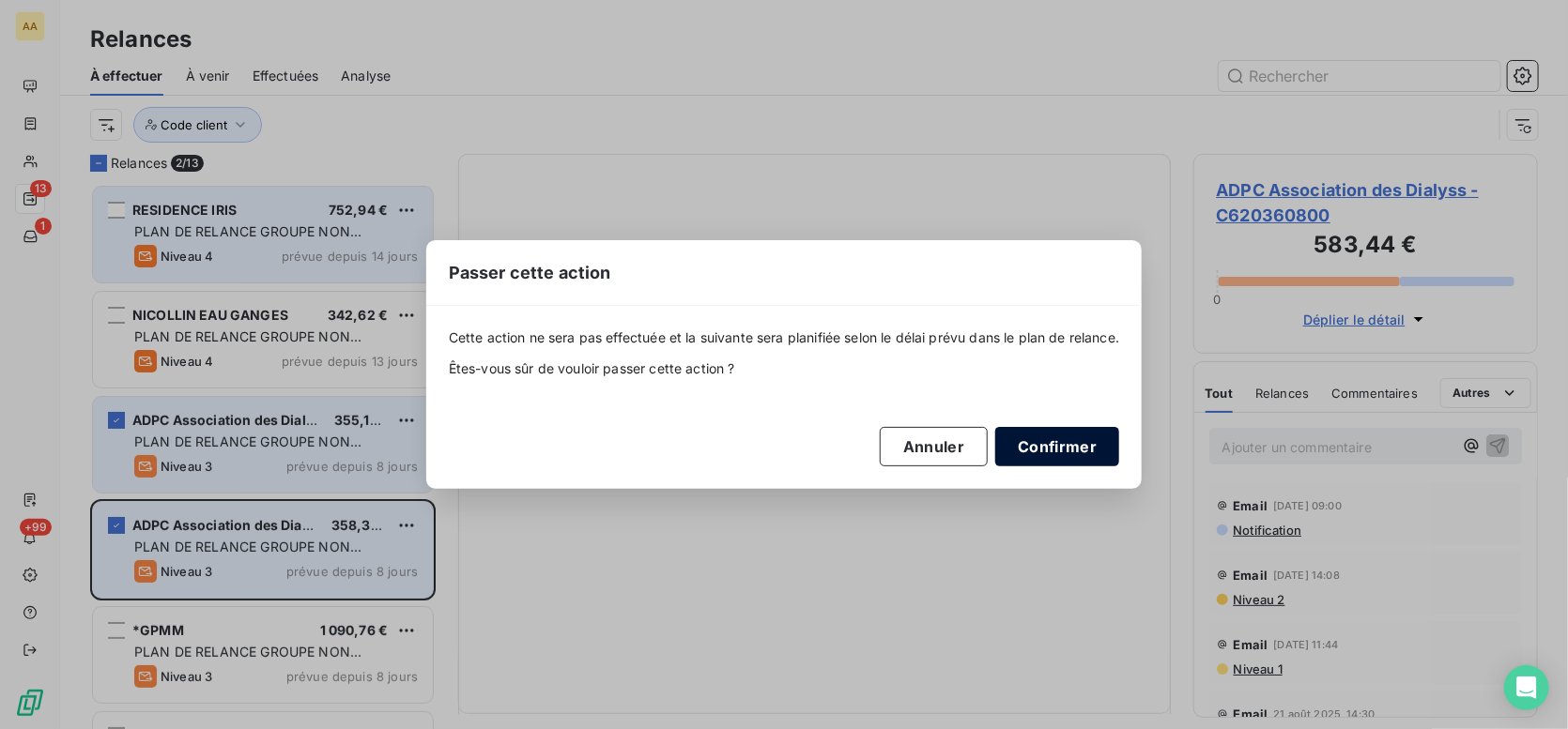
click at [1077, 446] on button "Confirmer" at bounding box center [1057, 447] width 124 height 40
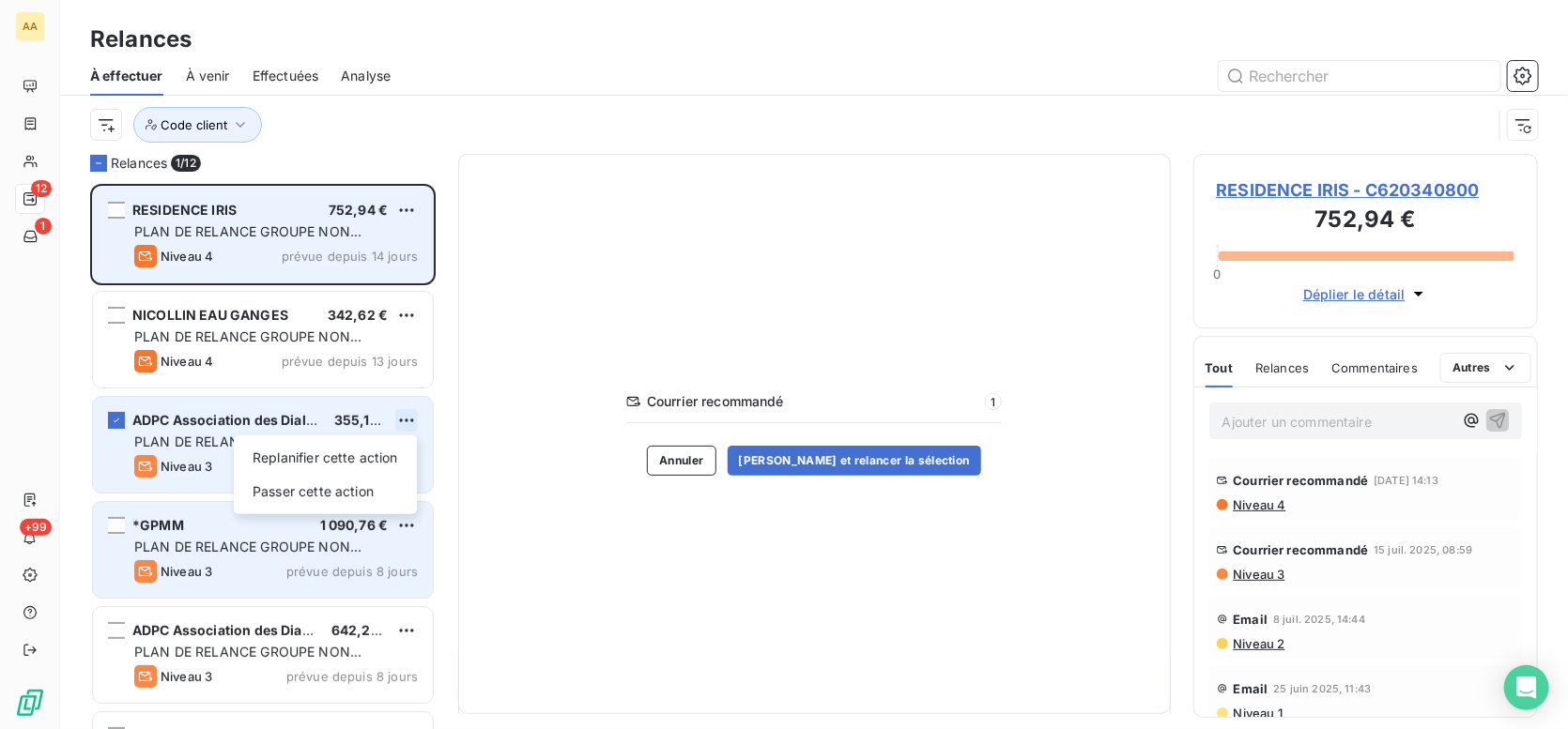
click at [417, 422] on html "AA 12 1 +99 Relances À effectuer À venir Effectuées Analyse Code client Relance…" at bounding box center [784, 364] width 1568 height 729
click at [336, 489] on div "Passer cette action" at bounding box center [325, 492] width 168 height 30
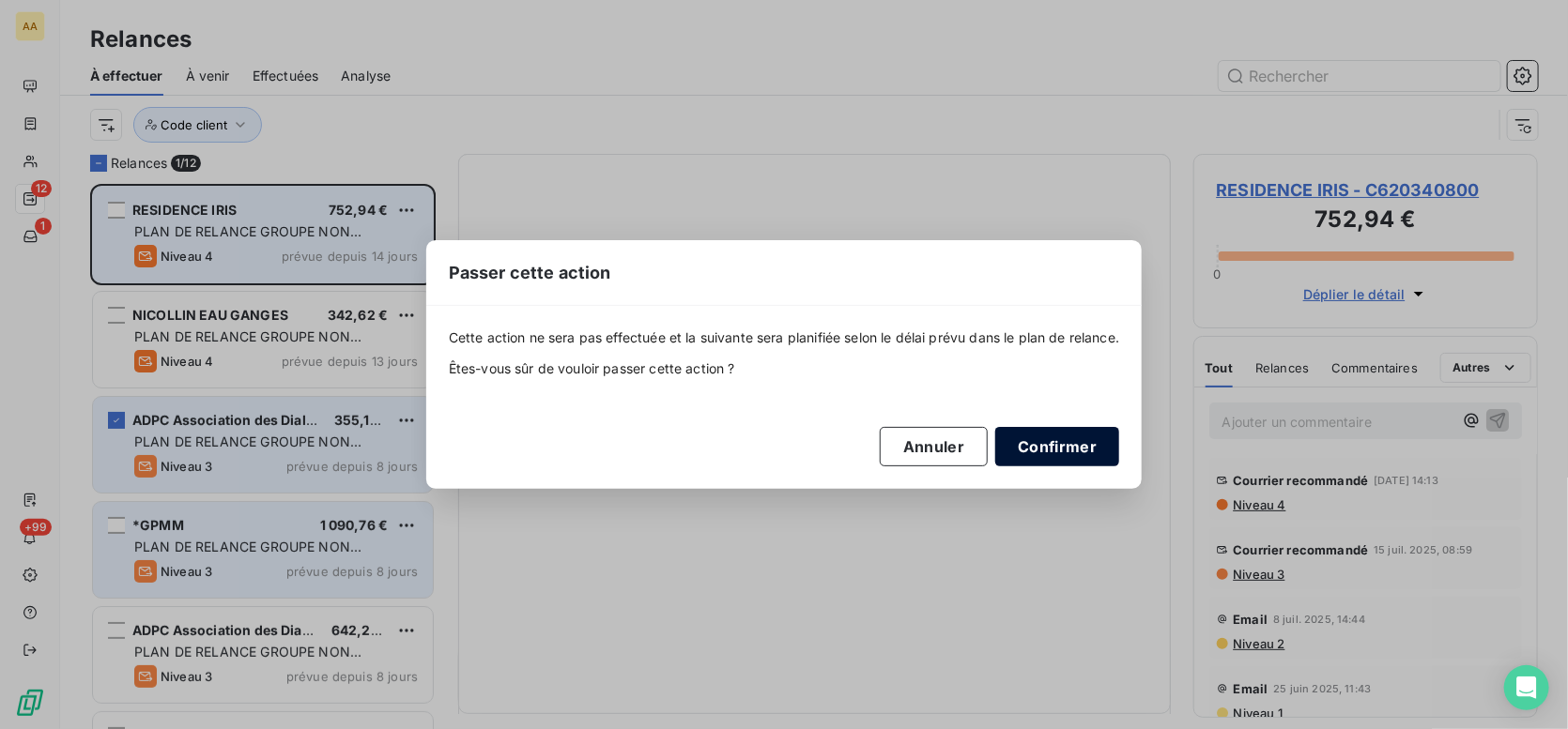
click at [1068, 447] on button "Confirmer" at bounding box center [1057, 447] width 124 height 40
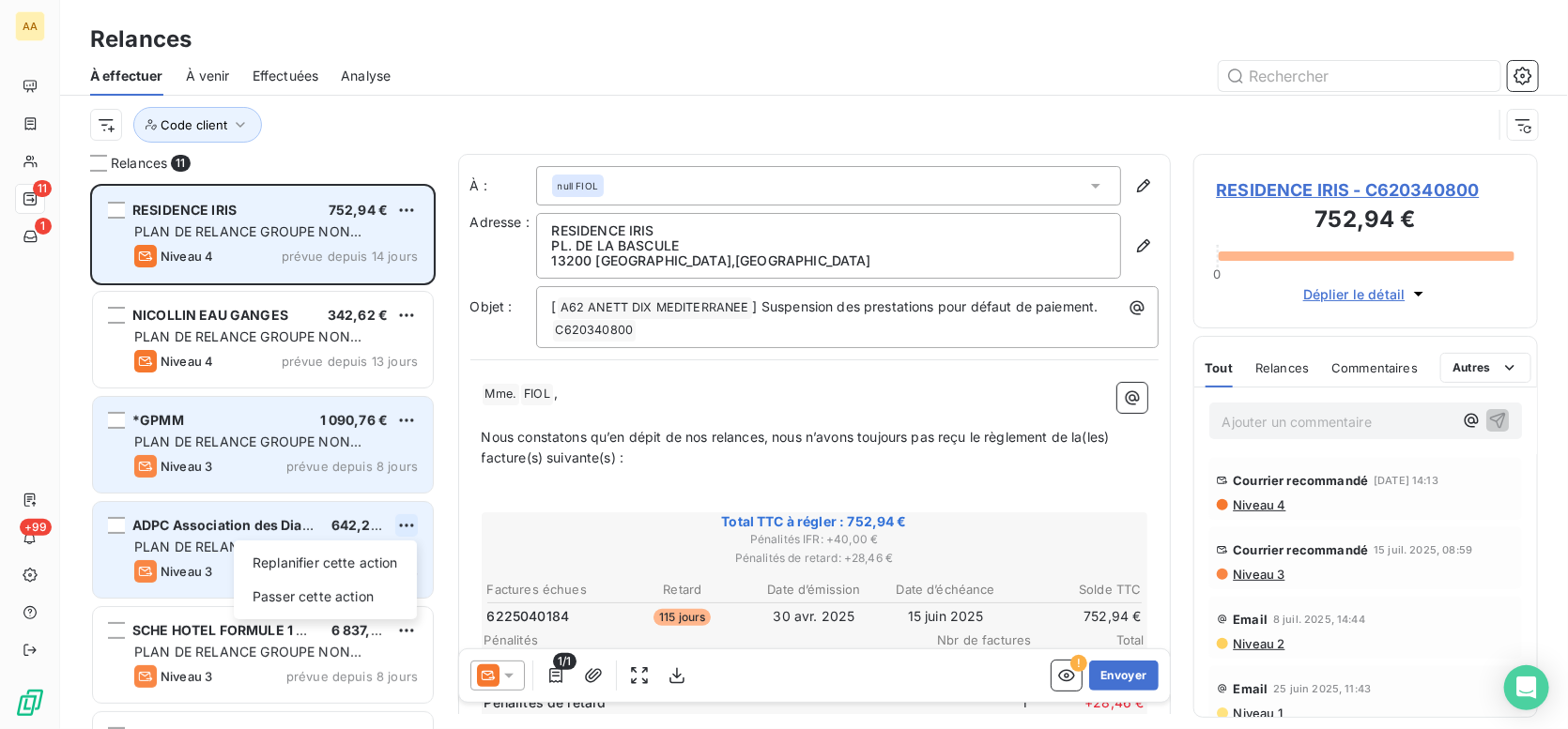
click at [404, 526] on html "AA 11 1 +99 Relances À effectuer À venir Effectuées Analyse Code client Relance…" at bounding box center [784, 364] width 1568 height 729
click at [336, 594] on div "Passer cette action" at bounding box center [325, 597] width 168 height 30
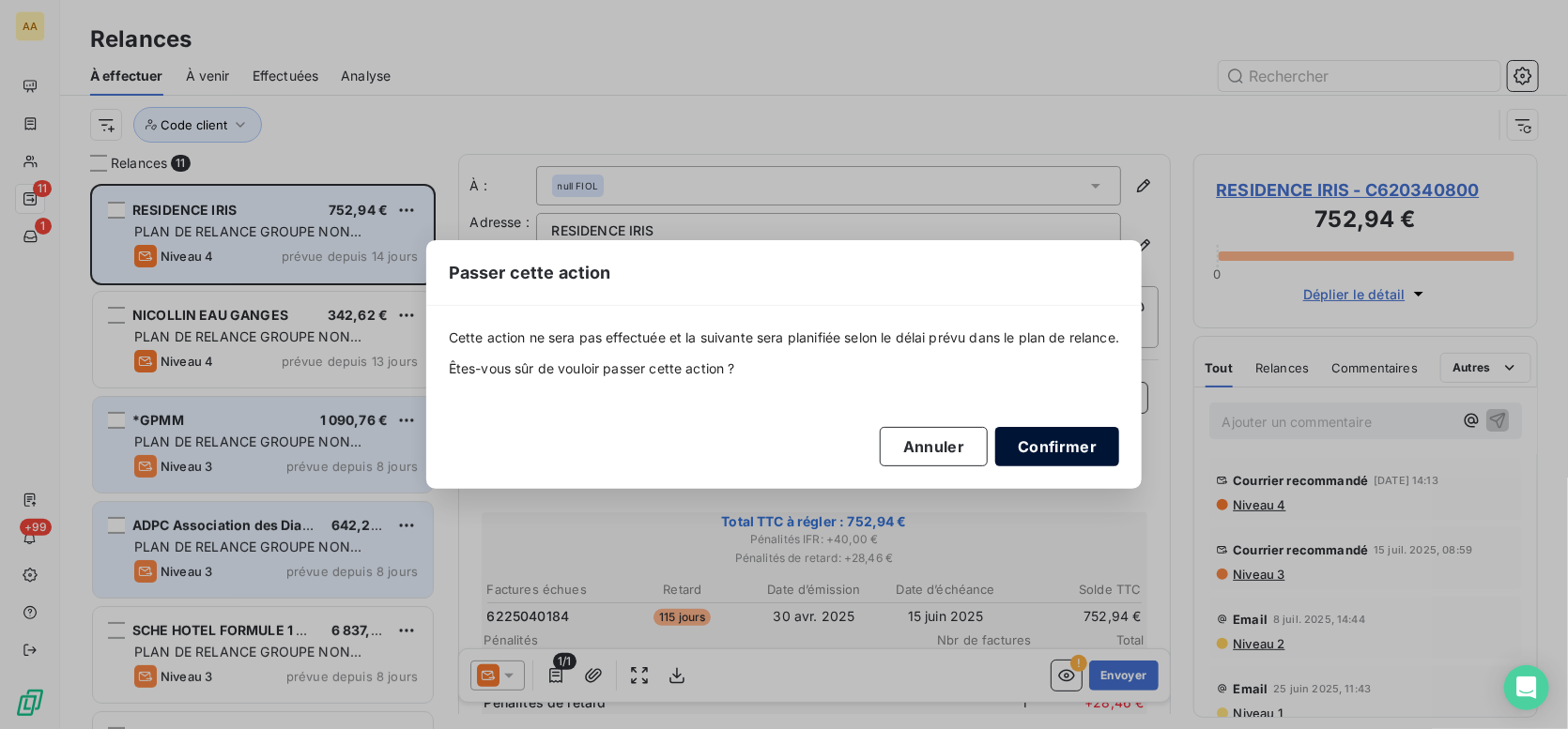
click at [1052, 444] on button "Confirmer" at bounding box center [1057, 447] width 124 height 40
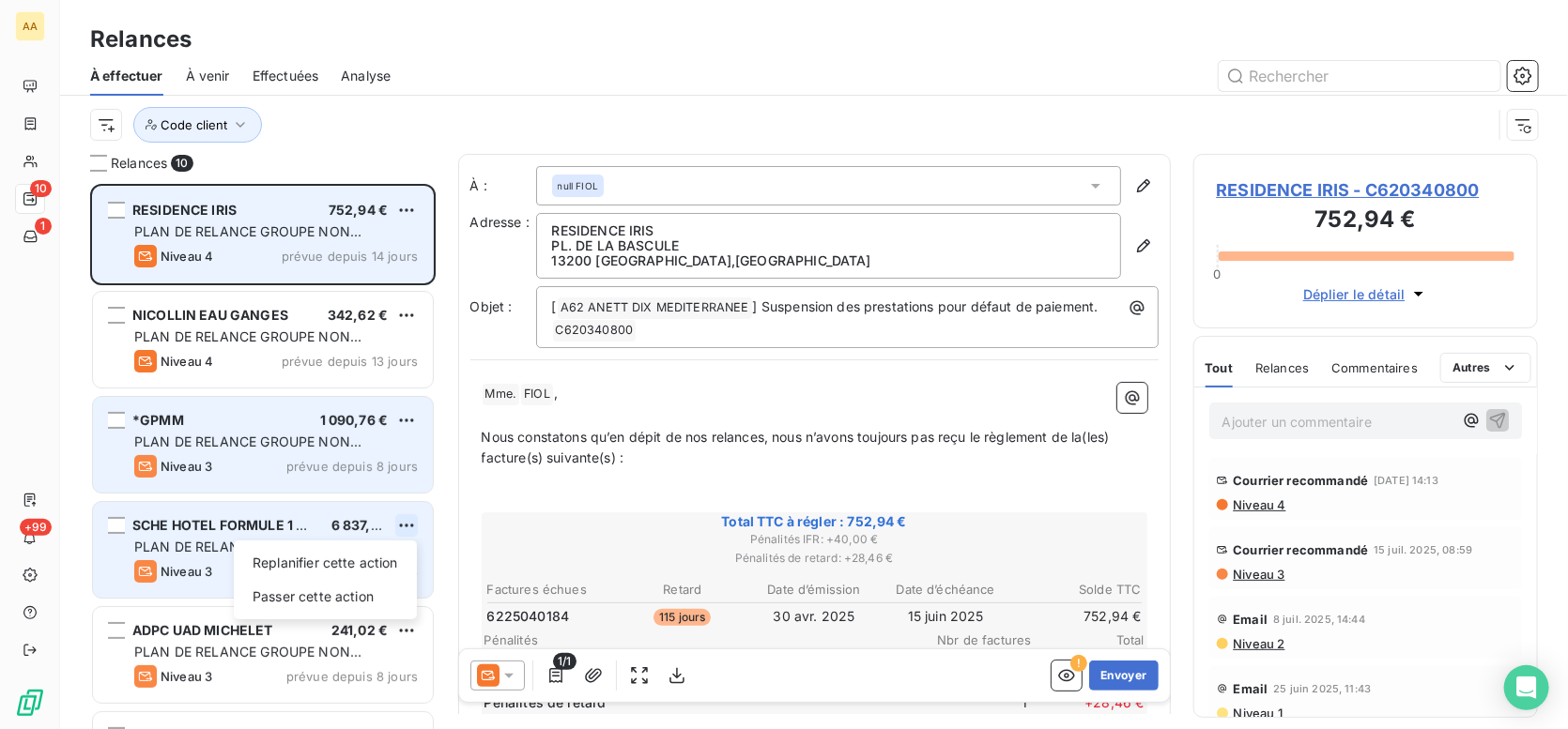
click at [408, 522] on html "AA 10 1 +99 Relances À effectuer À venir Effectuées Analyse Code client Relance…" at bounding box center [784, 364] width 1568 height 729
click at [343, 594] on div "Passer cette action" at bounding box center [325, 597] width 168 height 30
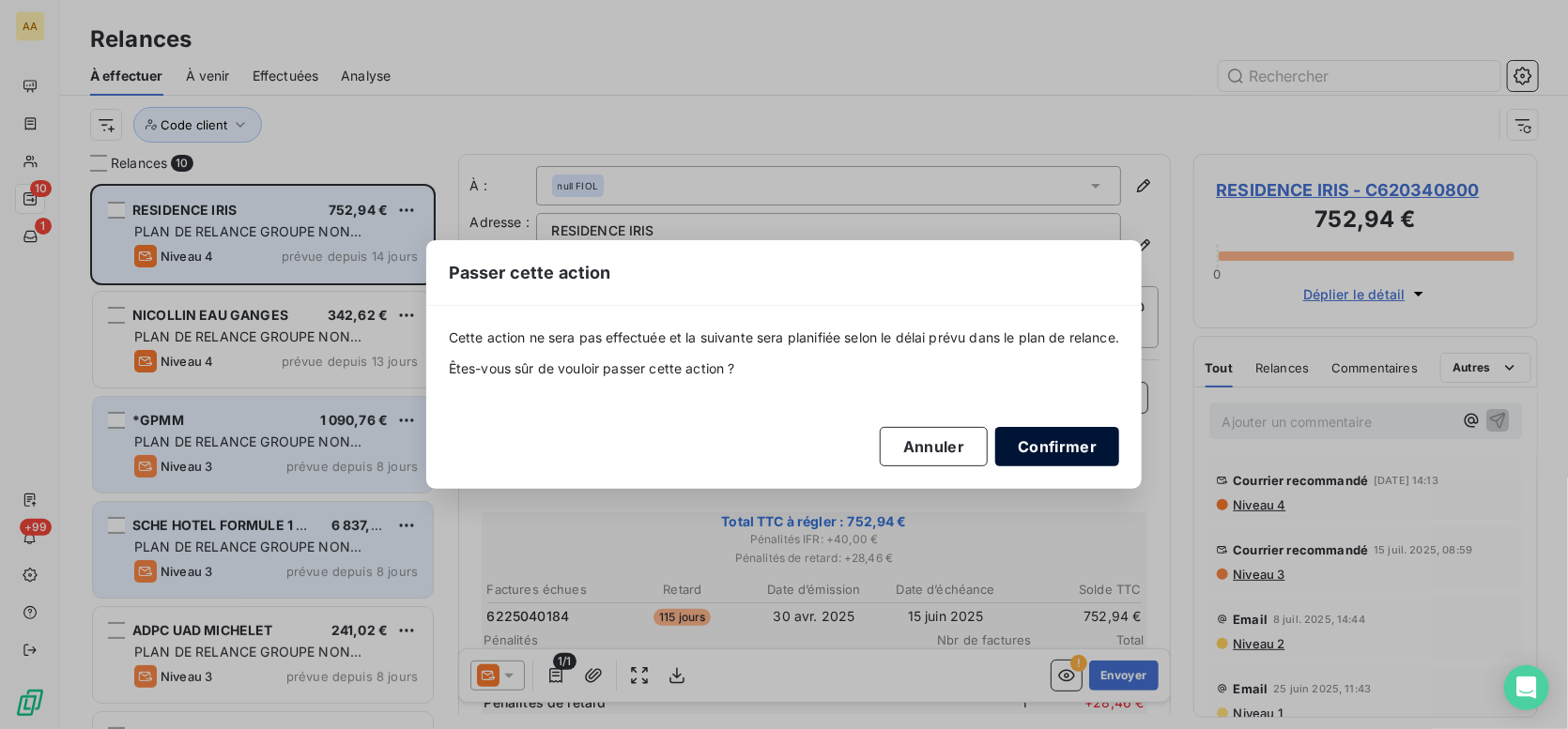
click at [1096, 452] on button "Confirmer" at bounding box center [1057, 447] width 124 height 40
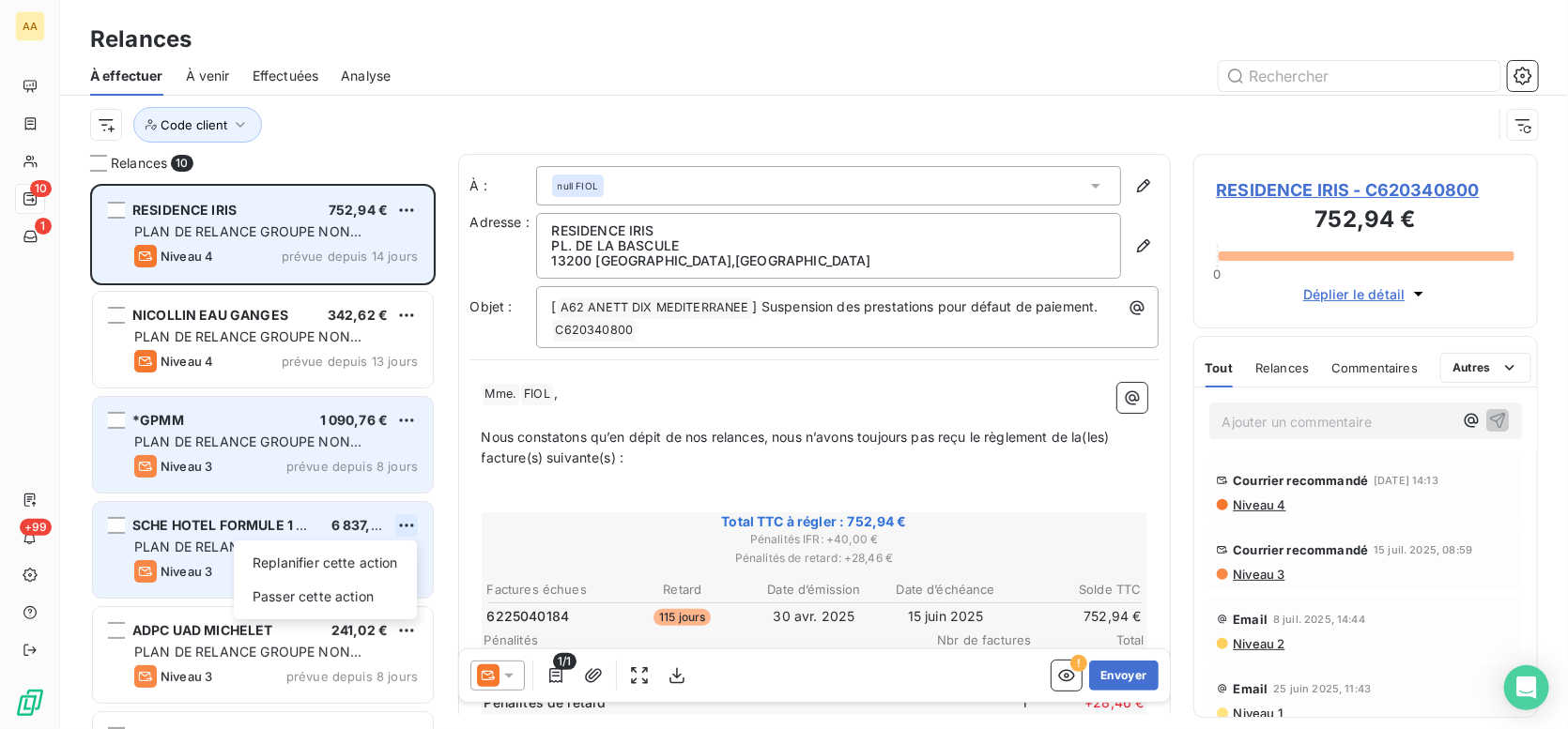
click at [401, 521] on html "AA 10 1 +99 Relances À effectuer À venir Effectuées Analyse Code client Relance…" at bounding box center [784, 364] width 1568 height 729
click at [331, 594] on div "Passer cette action" at bounding box center [325, 597] width 168 height 30
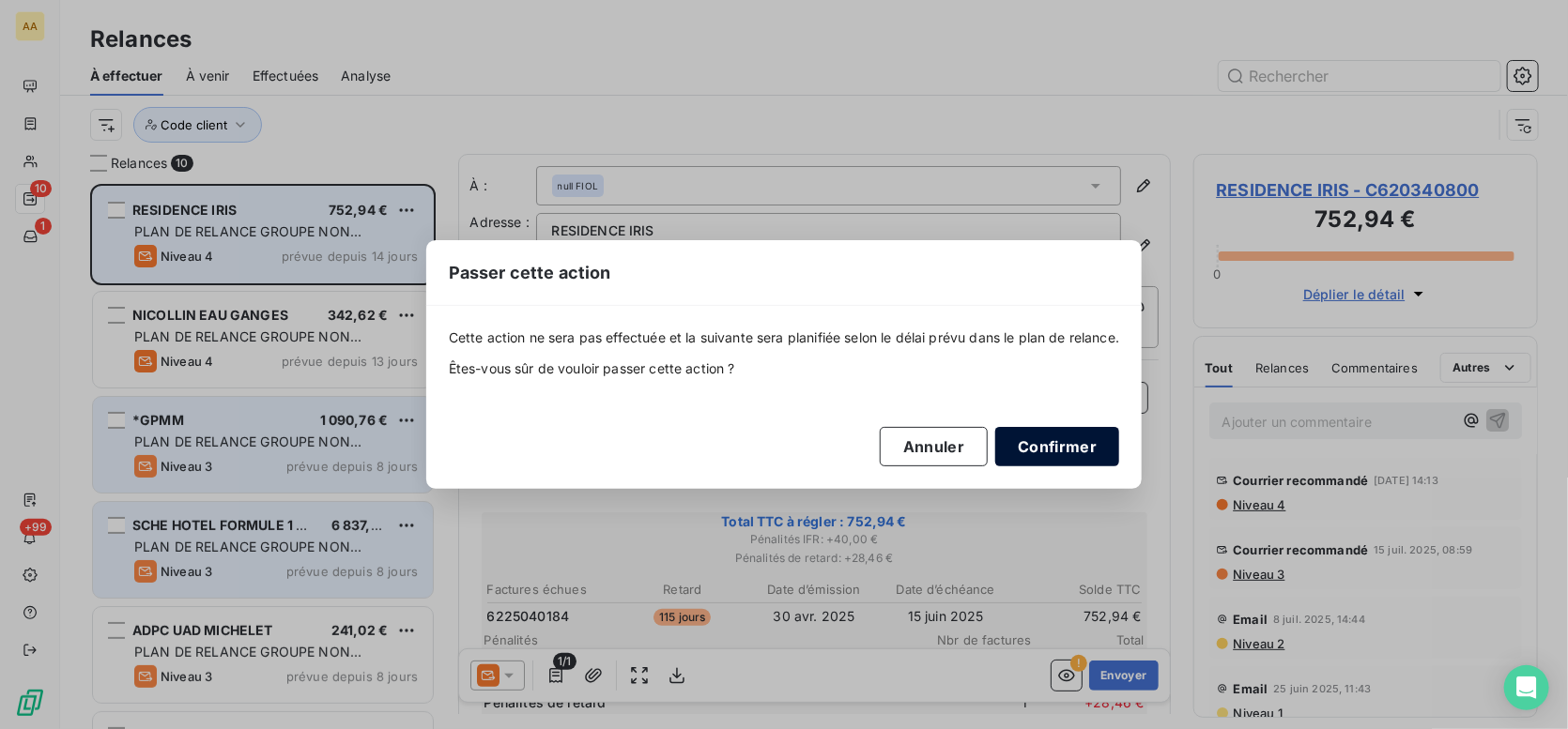
click at [1076, 440] on button "Confirmer" at bounding box center [1057, 447] width 124 height 40
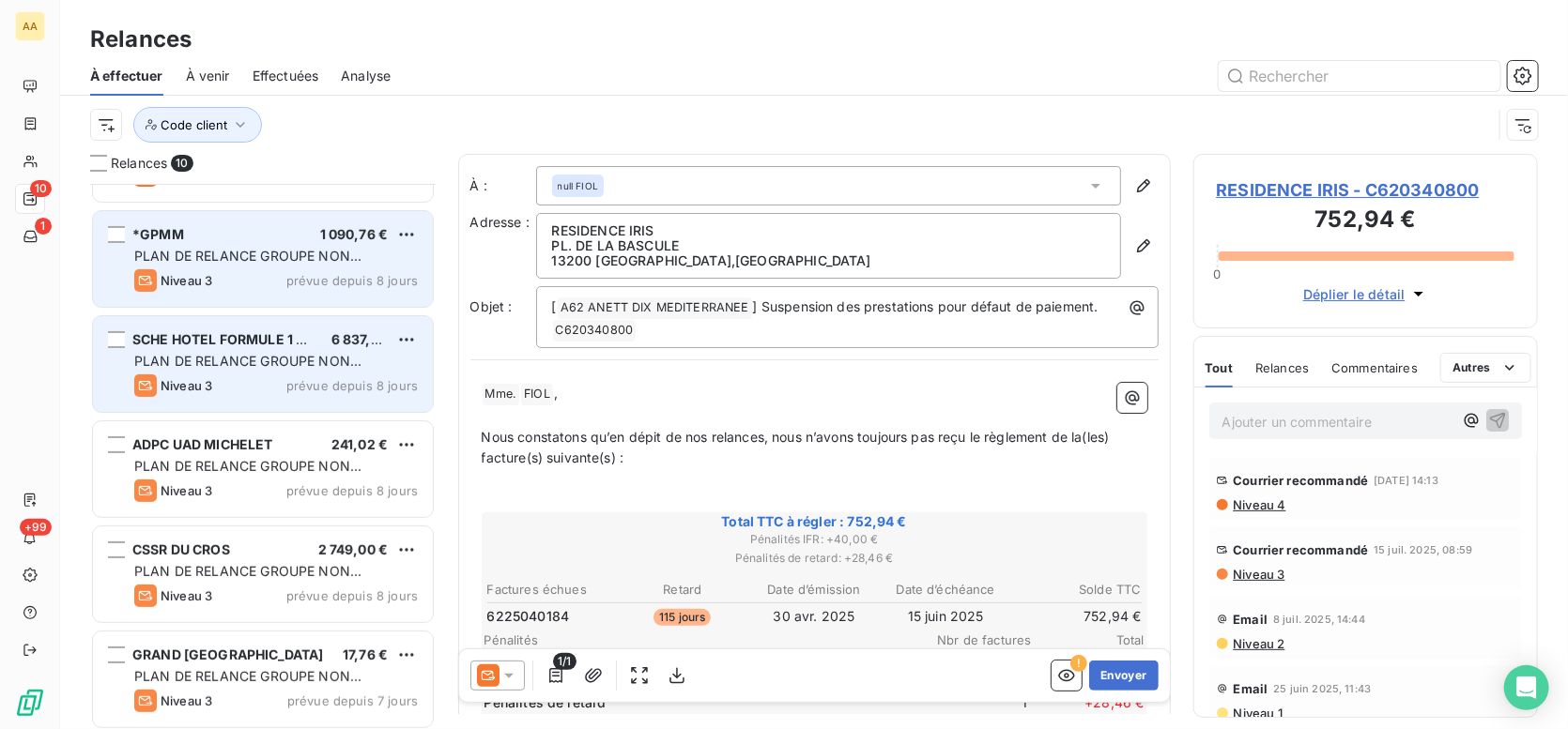
scroll to position [188, 0]
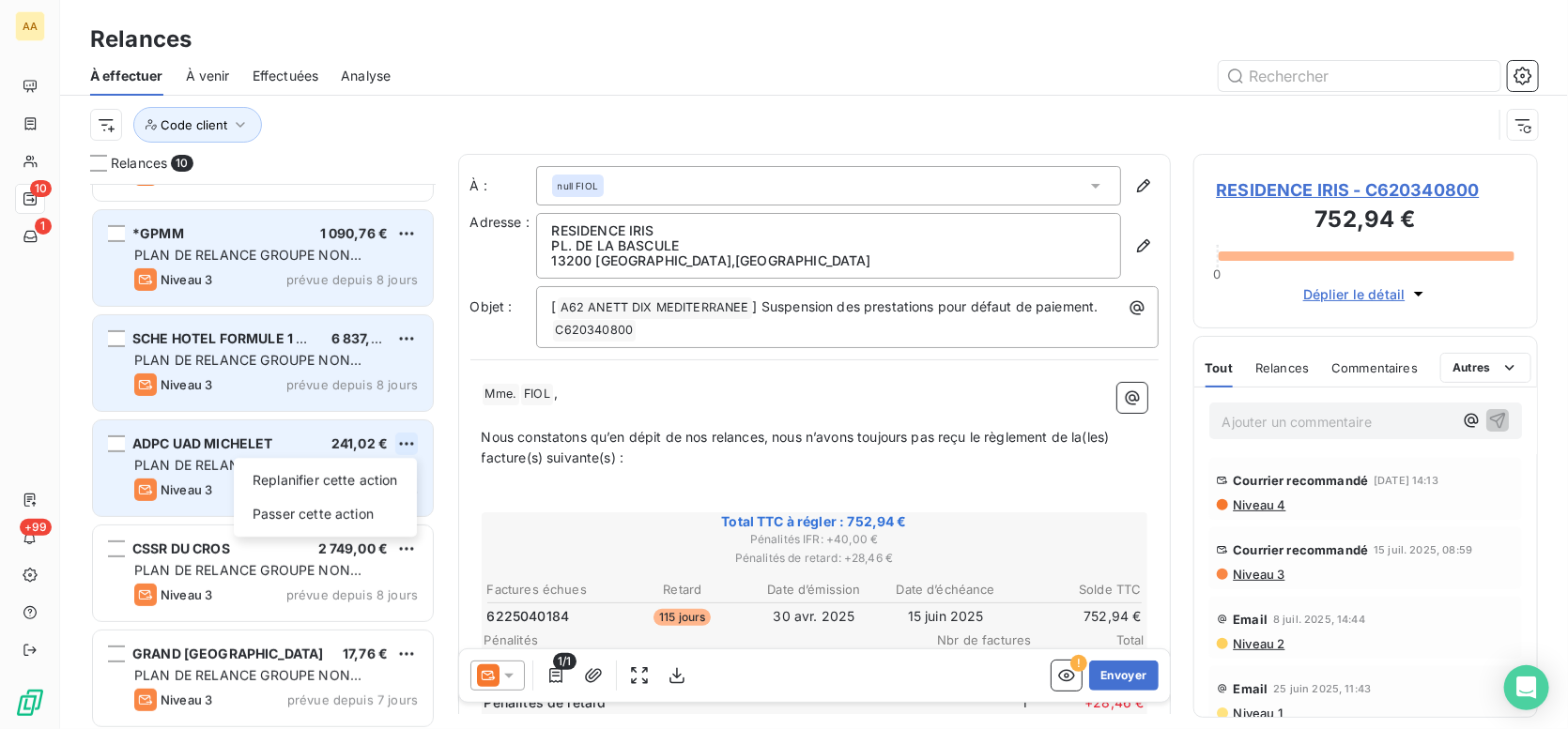
click at [406, 446] on html "AA 10 1 +99 Relances À effectuer À venir Effectuées Analyse Code client Relance…" at bounding box center [784, 364] width 1568 height 729
click at [325, 516] on div "Passer cette action" at bounding box center [325, 514] width 168 height 30
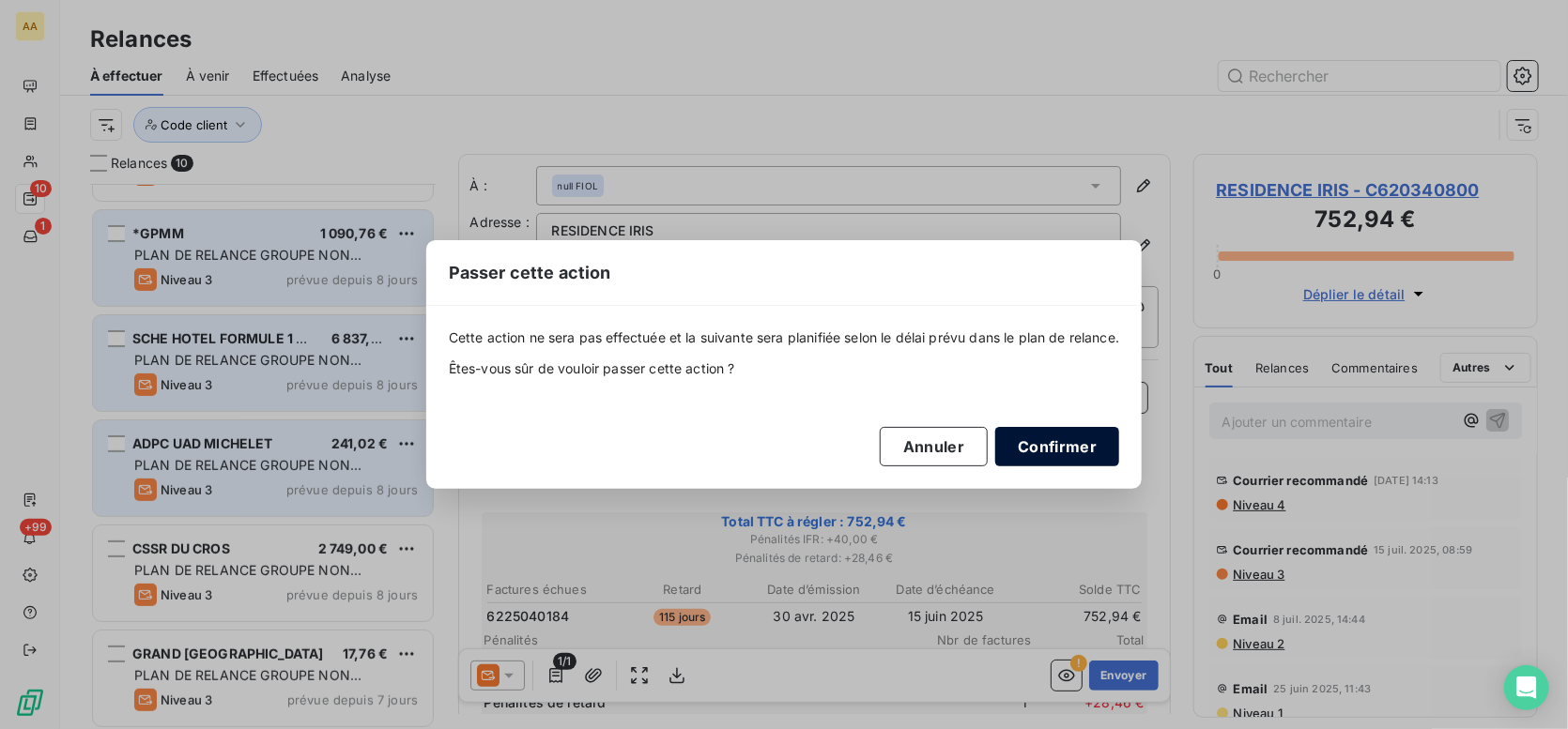
click at [1084, 450] on button "Confirmer" at bounding box center [1057, 447] width 124 height 40
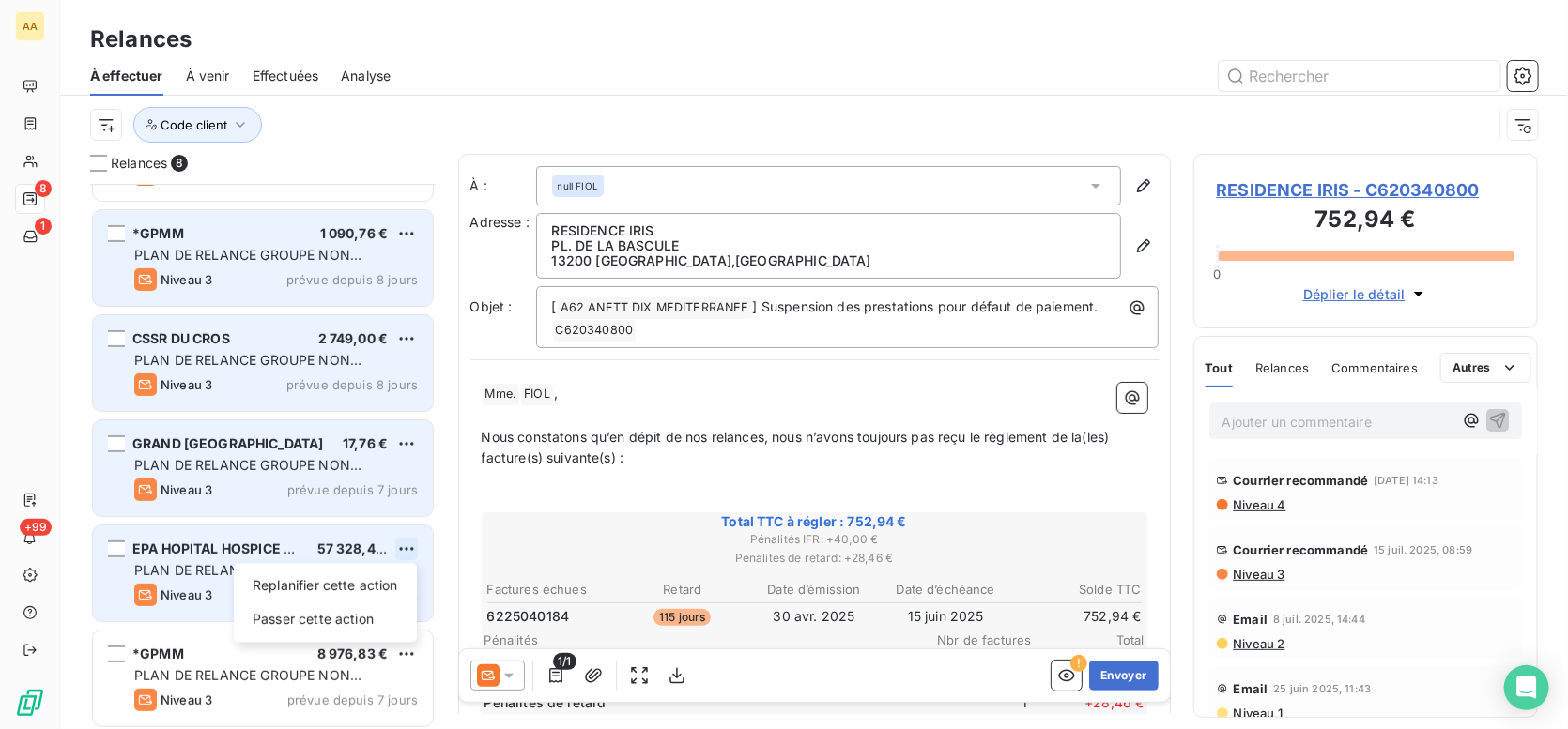
click at [400, 544] on html "AA 8 1 +99 Relances À effectuer À venir Effectuées Analyse Code client Relances…" at bounding box center [784, 364] width 1568 height 729
click at [311, 612] on div "Passer cette action" at bounding box center [325, 619] width 168 height 30
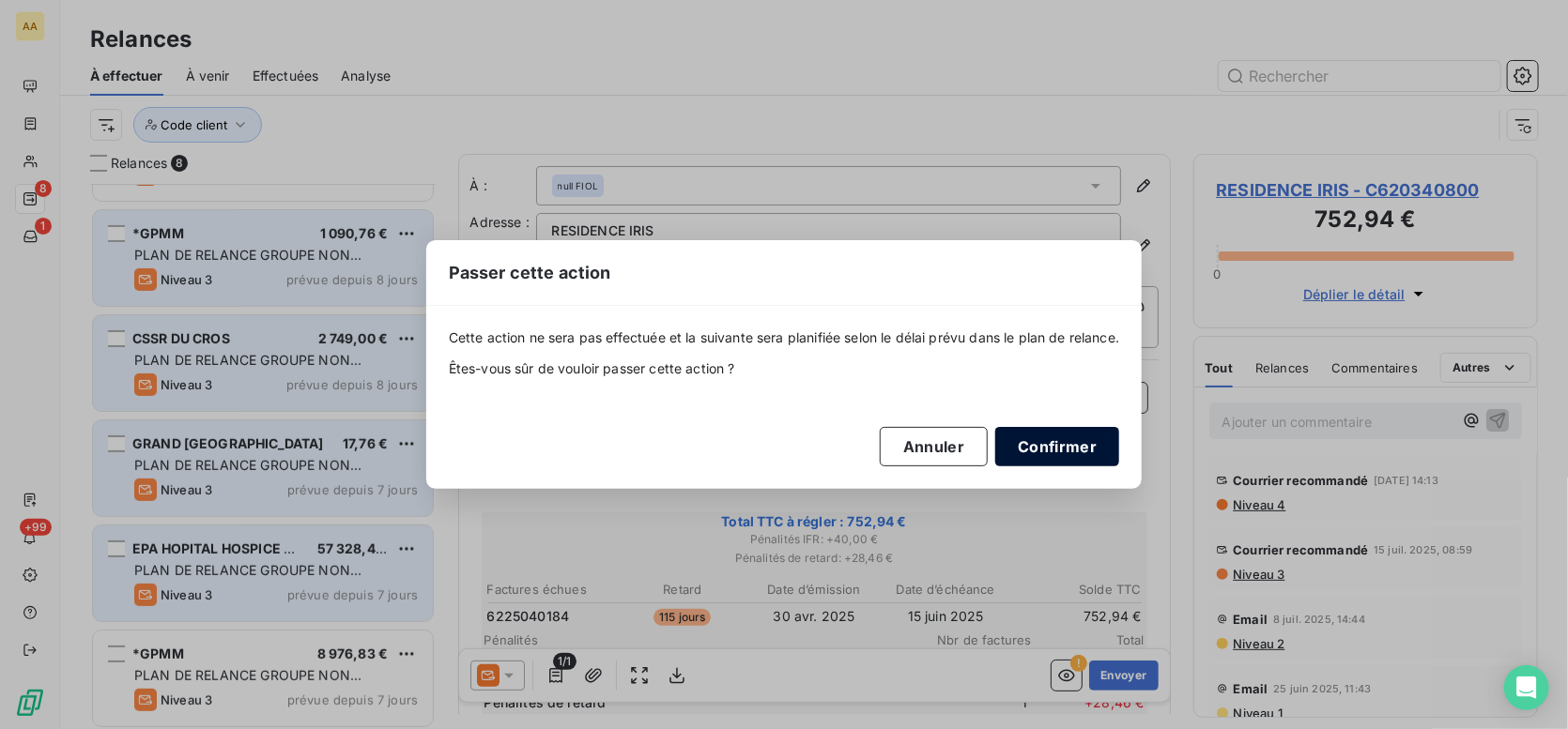
click at [1062, 455] on button "Confirmer" at bounding box center [1057, 447] width 124 height 40
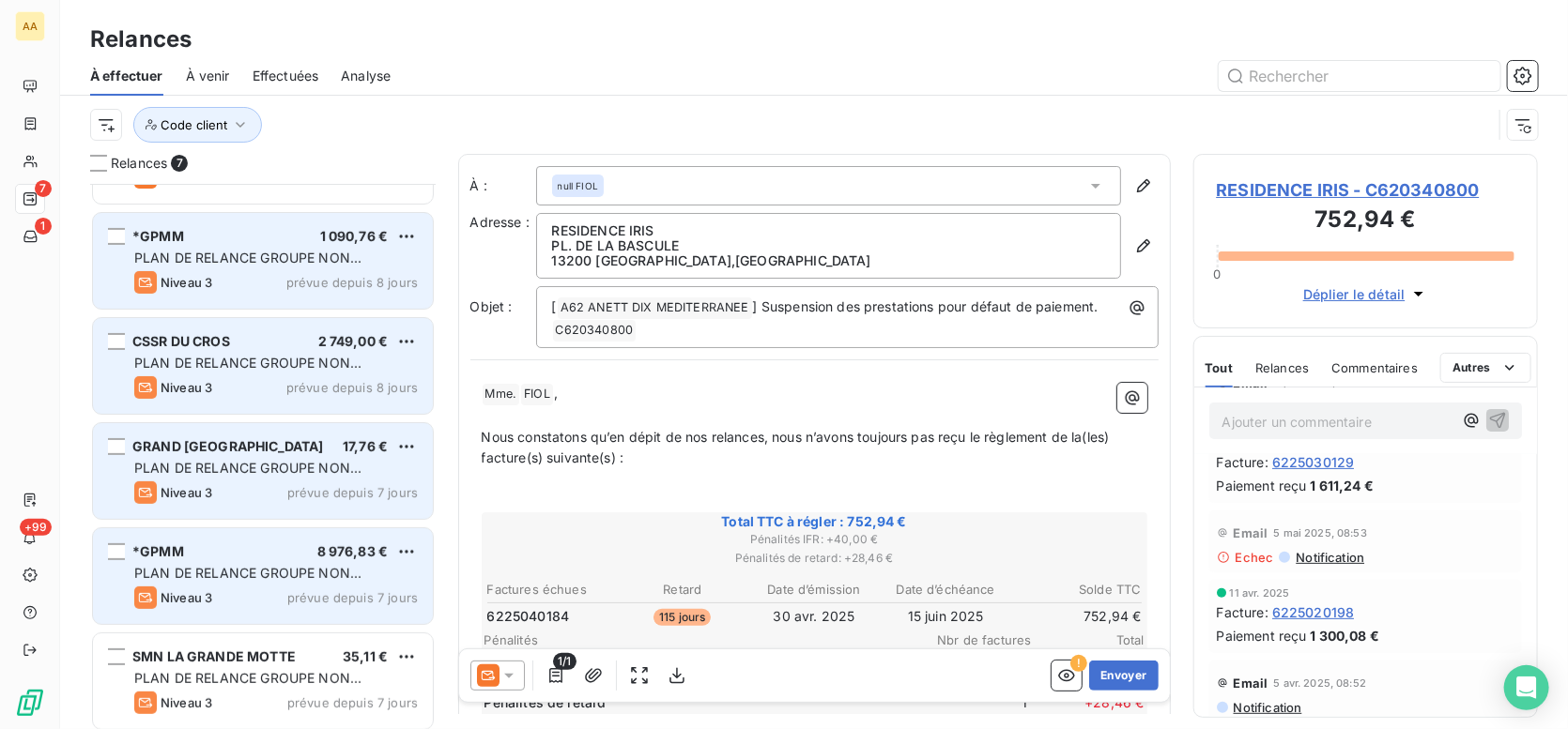
scroll to position [191, 0]
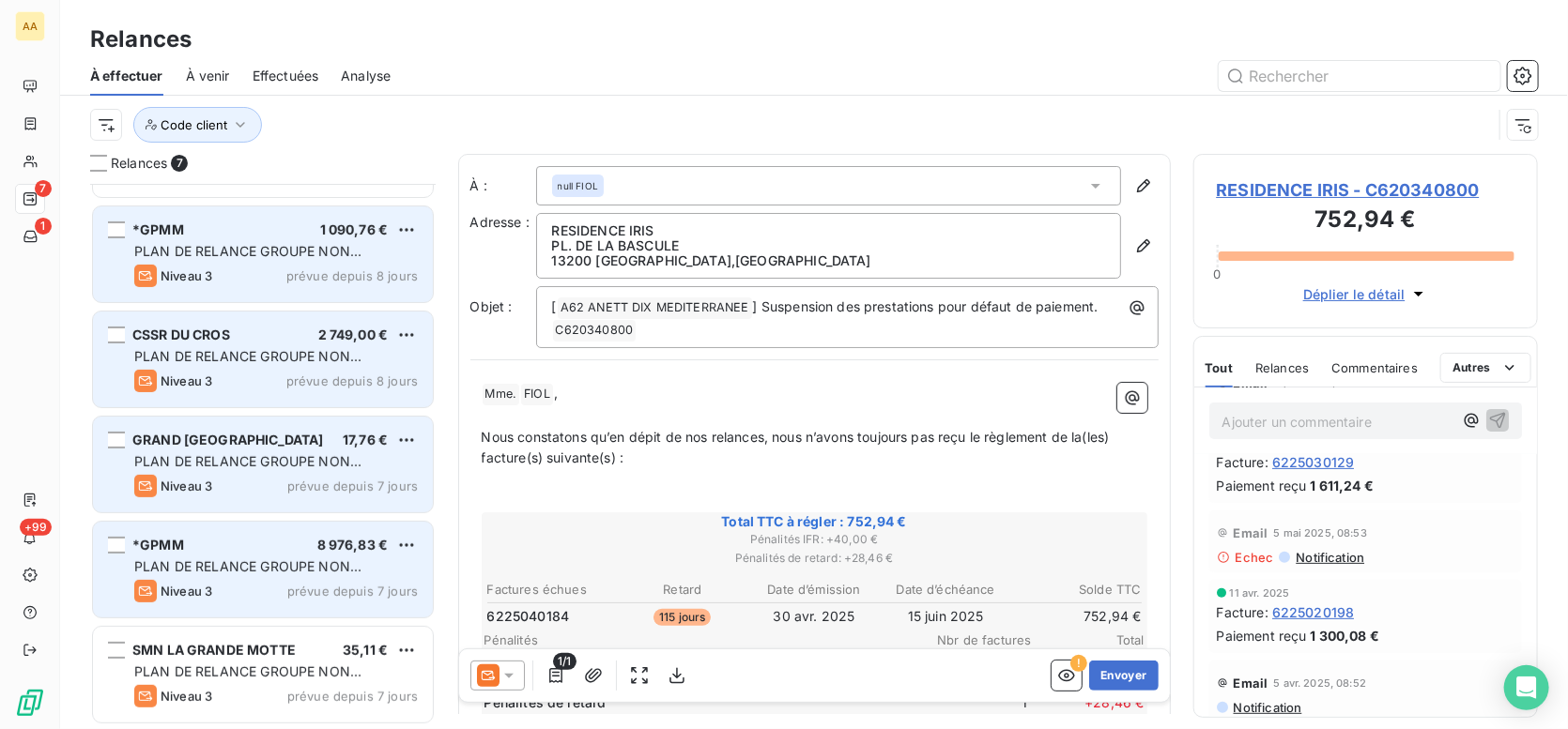
click at [298, 558] on div "PLAN DE RELANCE GROUPE NON AUTOMATIQUE" at bounding box center [276, 567] width 284 height 19
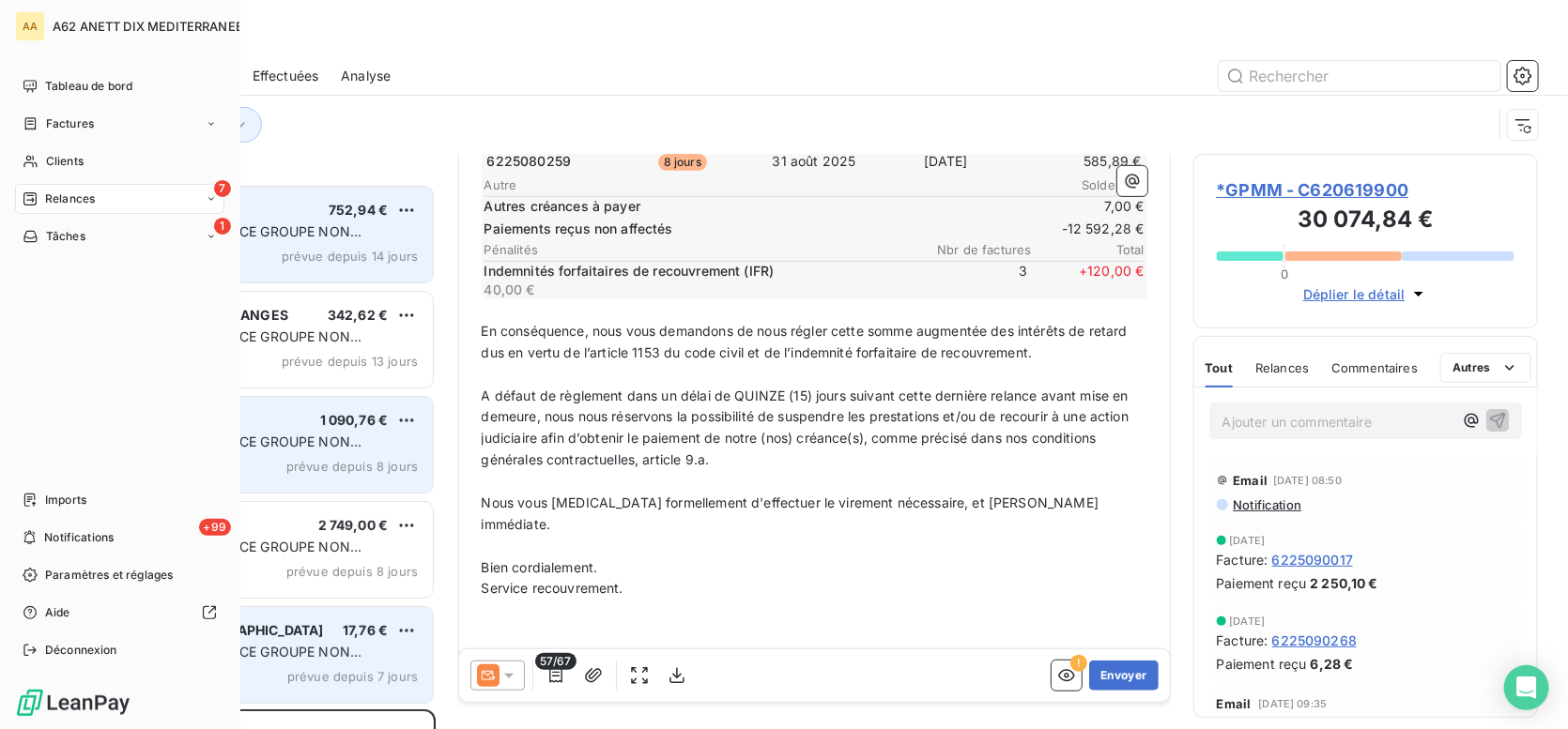
click at [137, 195] on div "7 Relances" at bounding box center [120, 199] width 209 height 30
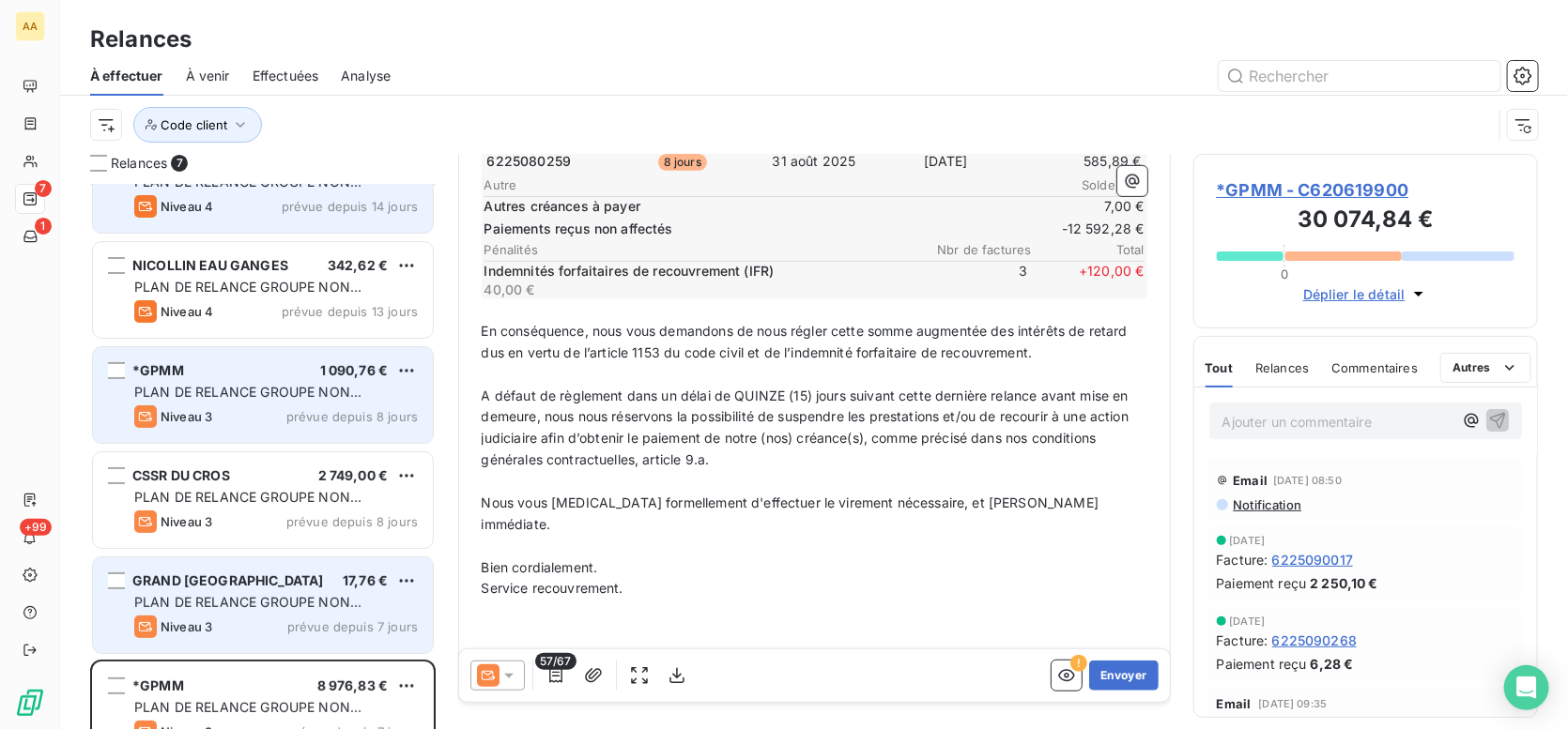
scroll to position [94, 0]
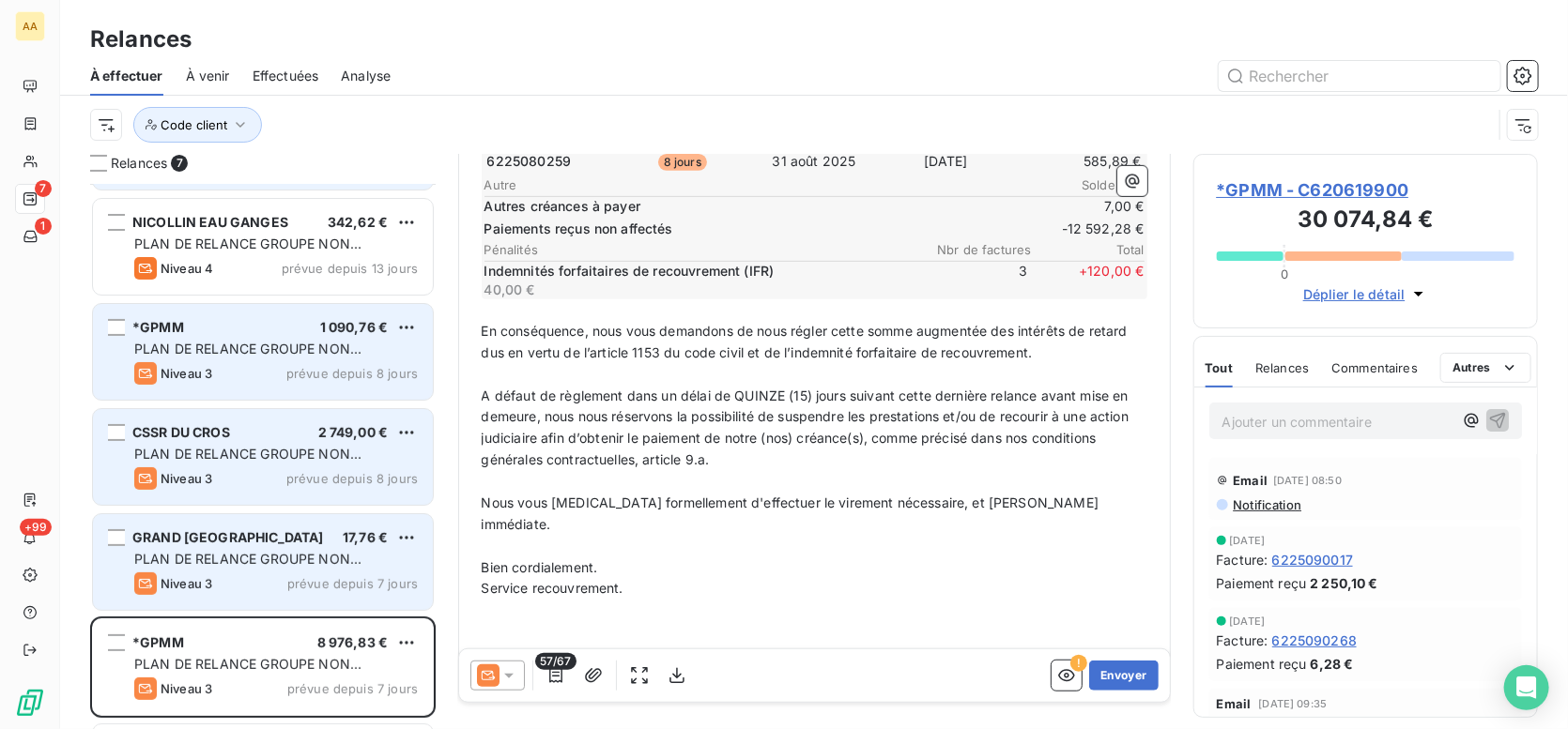
click at [287, 452] on span "PLAN DE RELANCE GROUPE NON AUTOMATIQUE" at bounding box center [248, 463] width 227 height 35
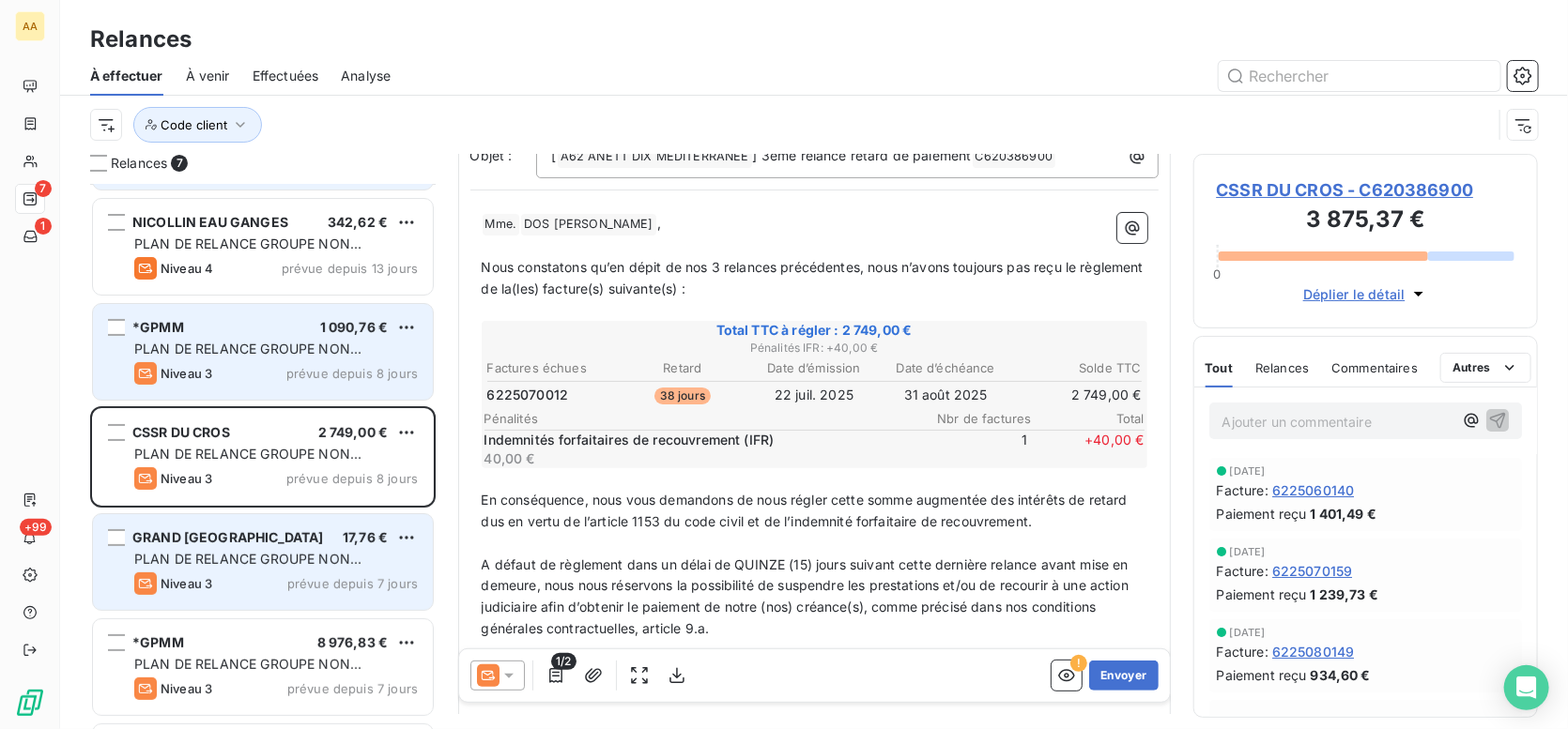
scroll to position [337, 0]
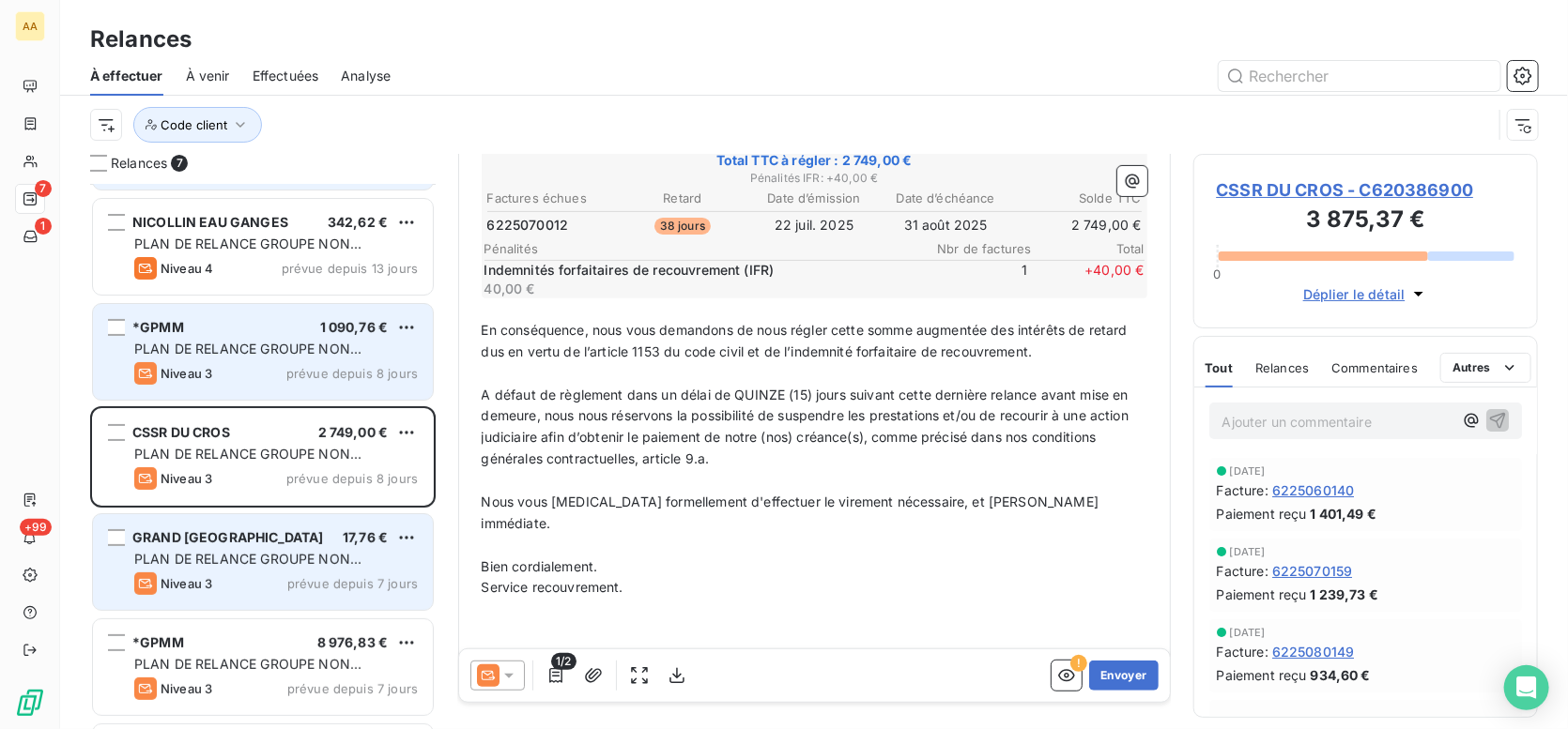
click at [512, 673] on icon at bounding box center [508, 675] width 19 height 19
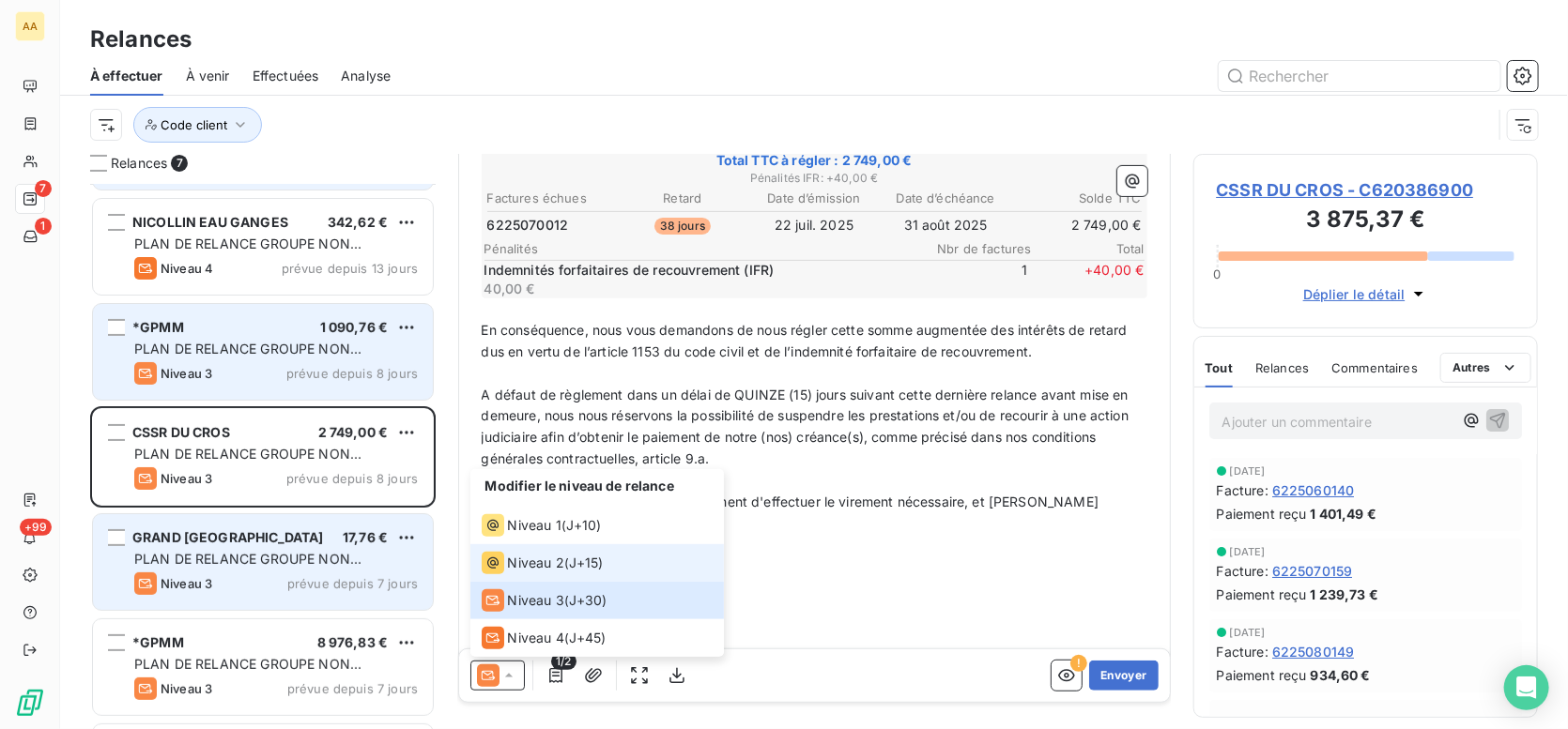
click at [541, 563] on span "Niveau 2" at bounding box center [536, 563] width 57 height 19
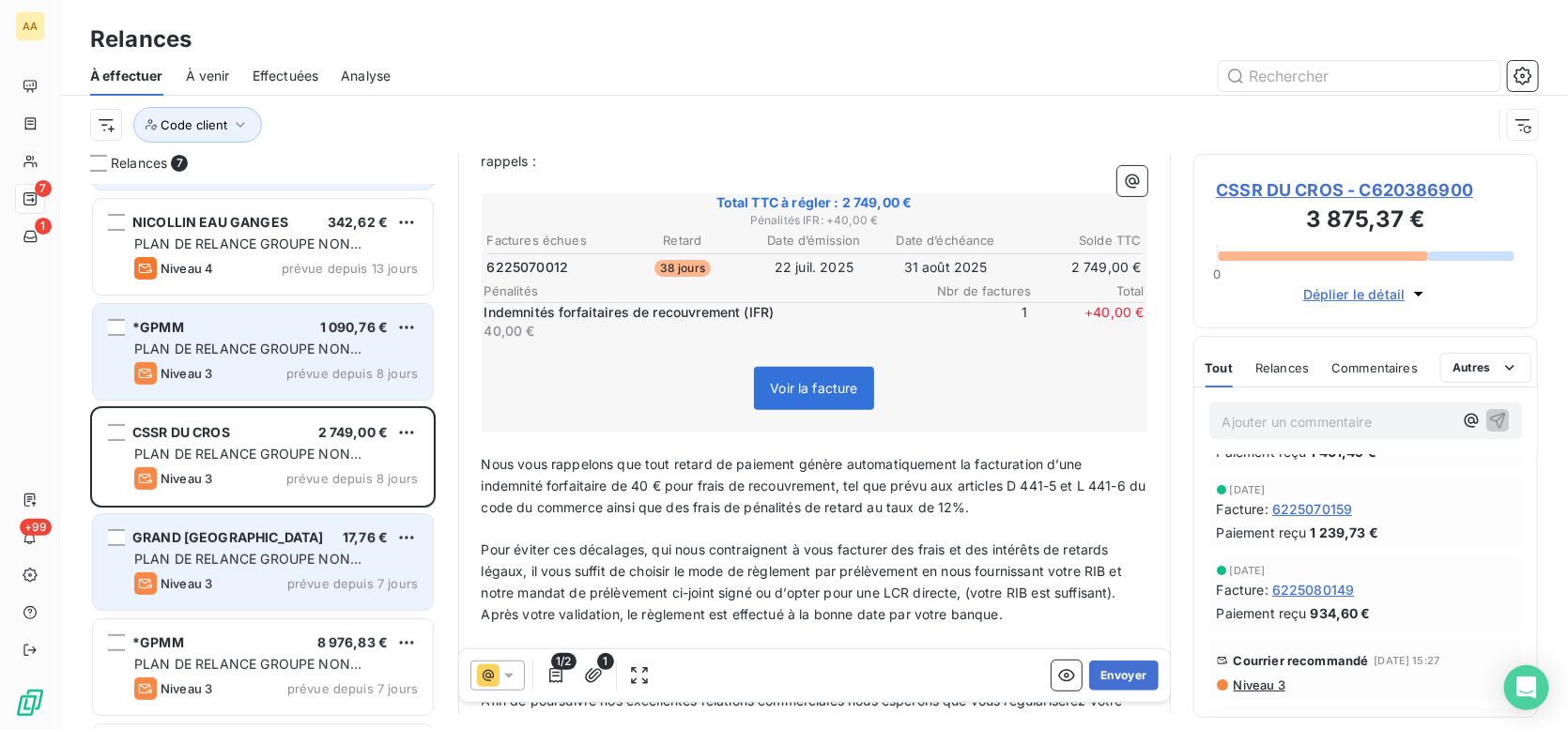
scroll to position [282, 0]
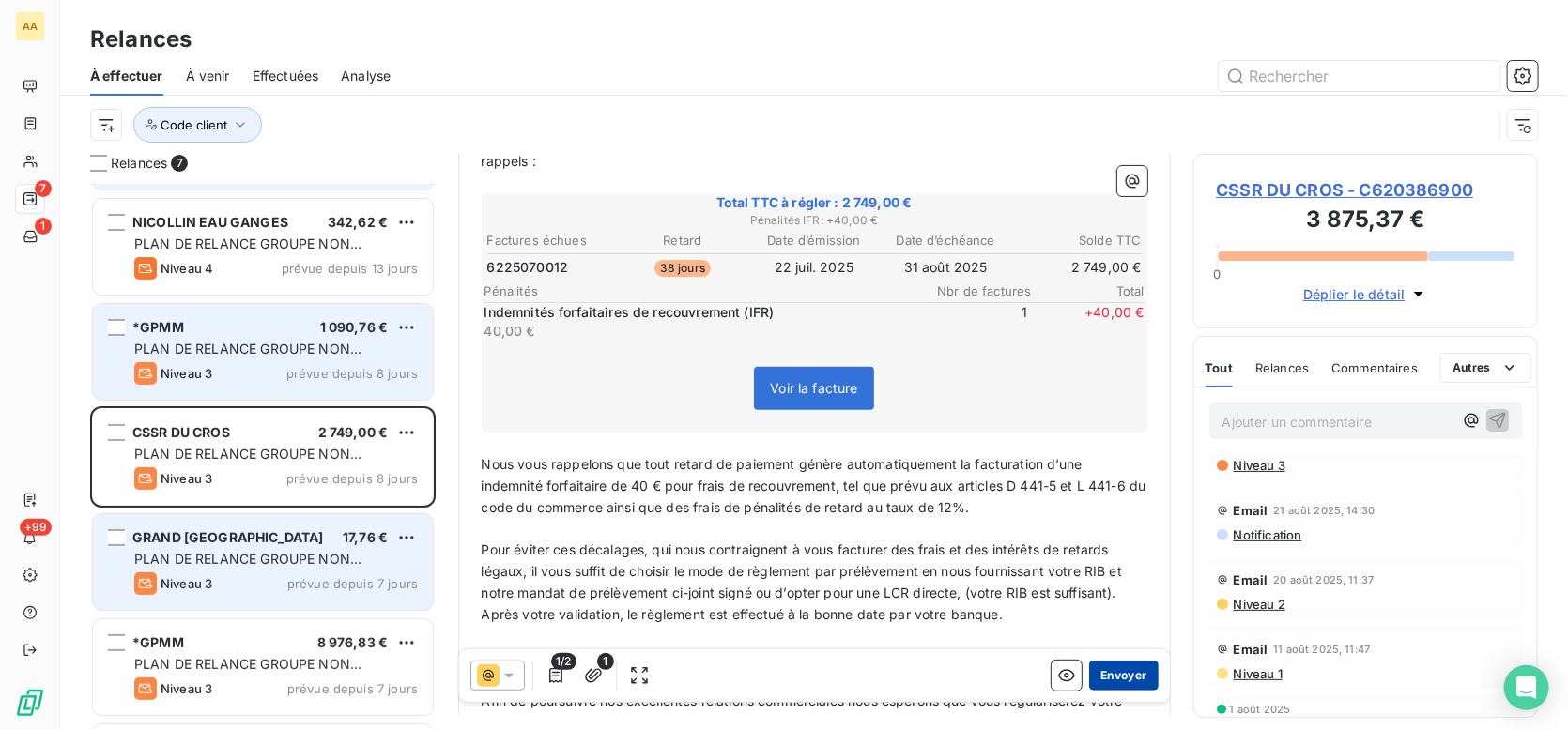
click at [1121, 675] on button "Envoyer" at bounding box center [1123, 676] width 69 height 30
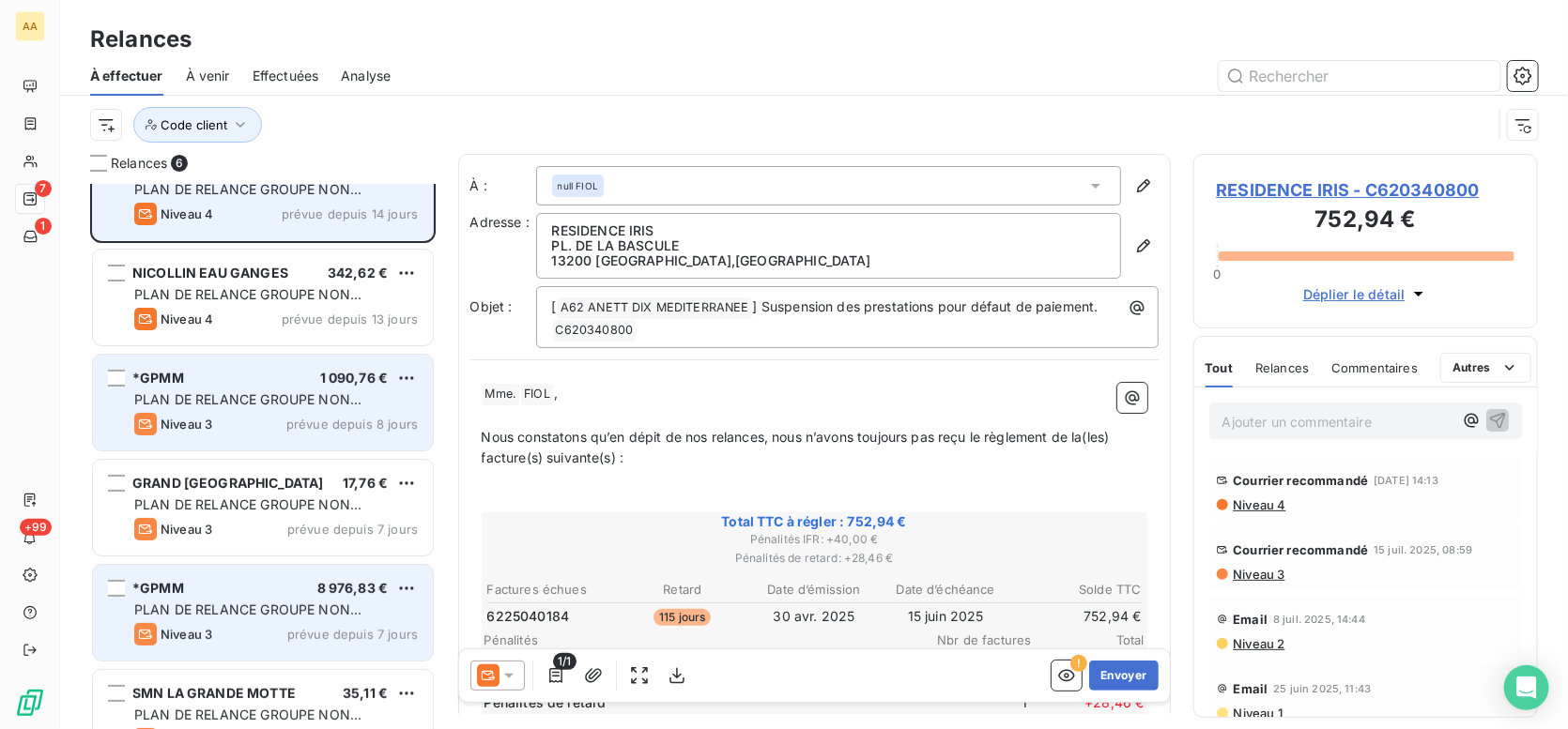
scroll to position [87, 0]
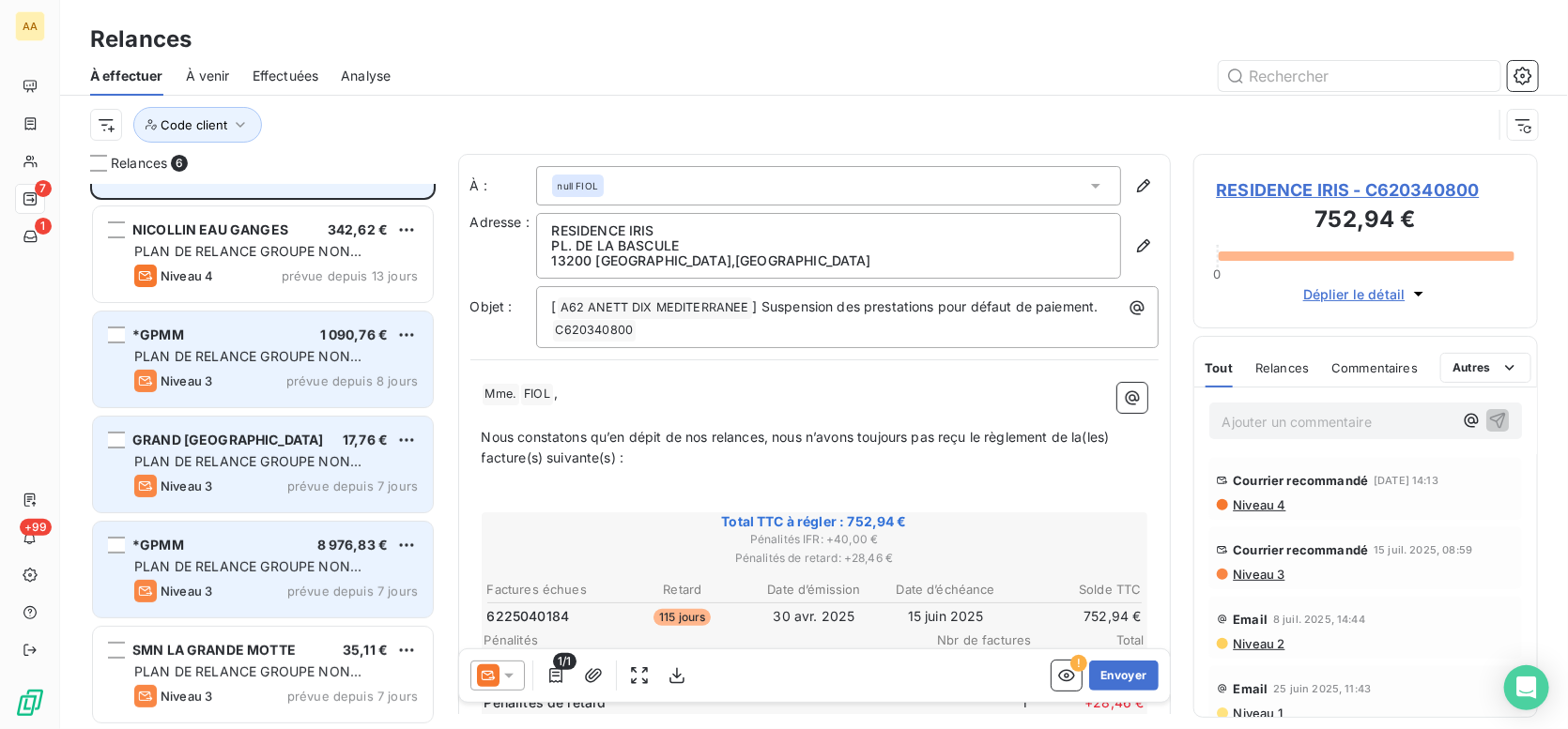
click at [245, 461] on span "PLAN DE RELANCE GROUPE NON AUTOMATIQUE" at bounding box center [248, 470] width 227 height 35
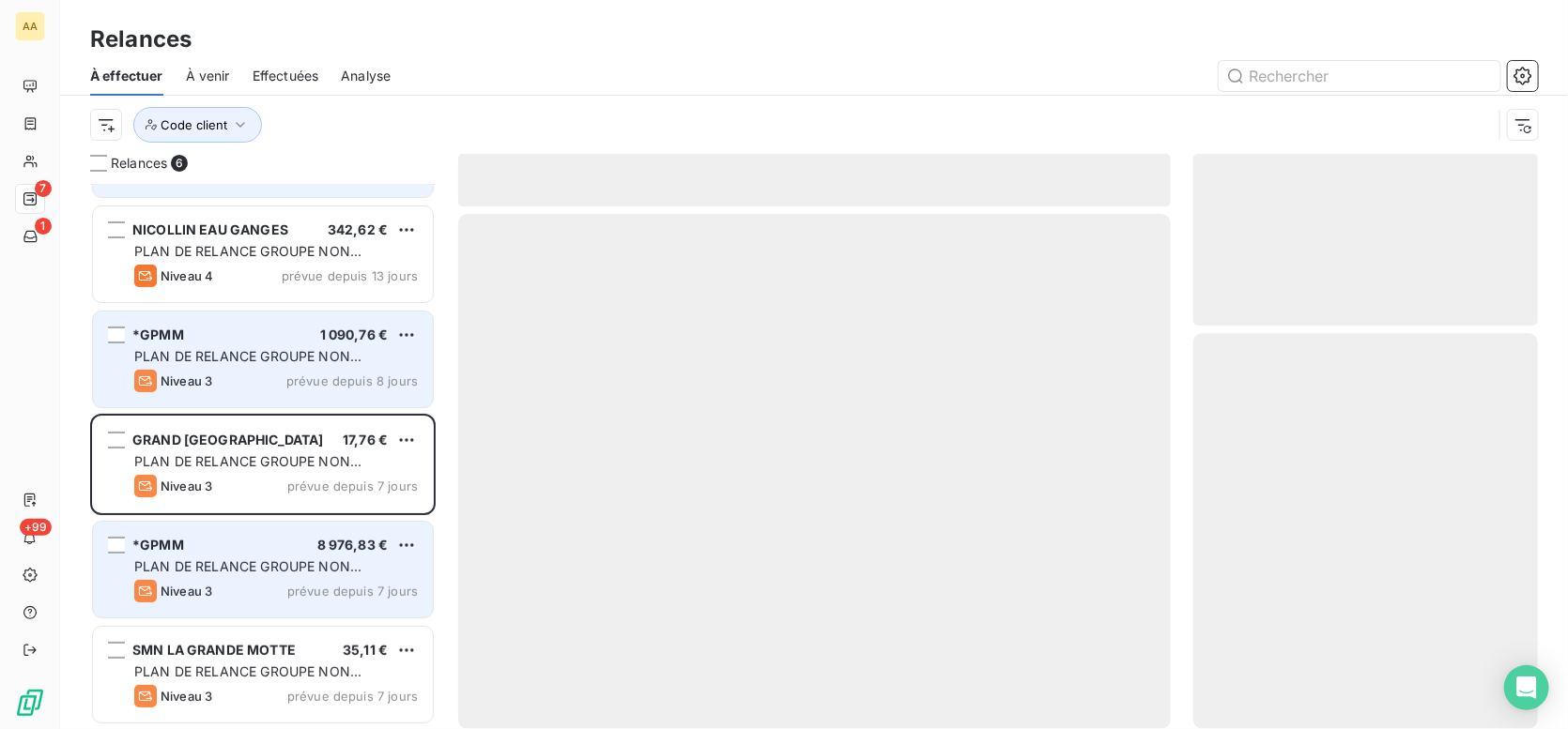
click at [211, 650] on span "SMN LA GRANDE MOTTE" at bounding box center [214, 650] width 163 height 16
